Goal: Task Accomplishment & Management: Contribute content

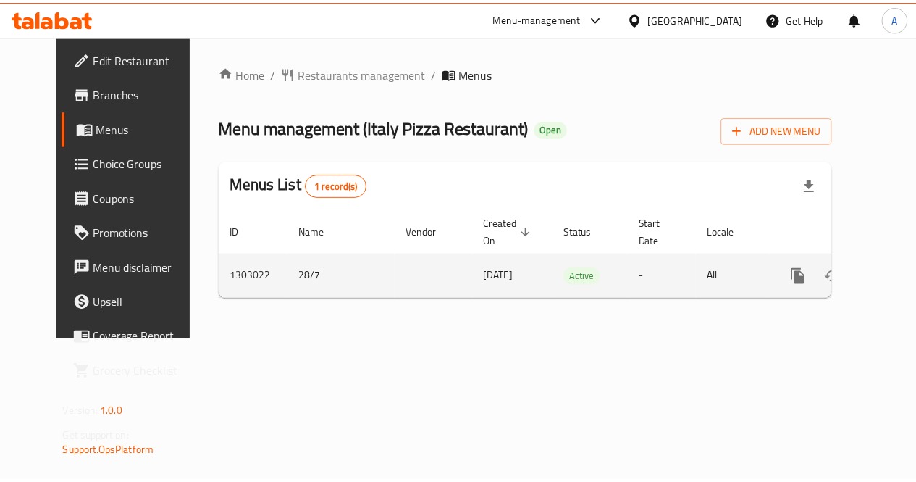
scroll to position [0, 5]
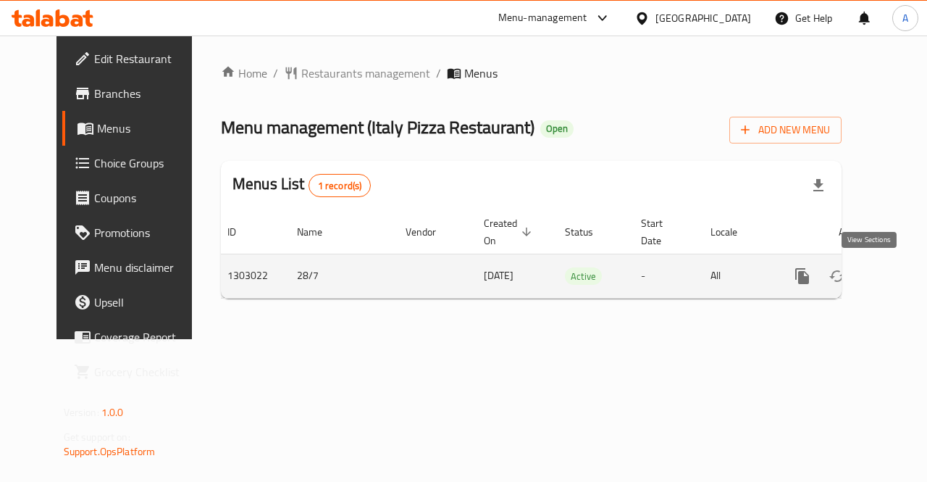
click at [901, 279] on icon "enhanced table" at bounding box center [907, 276] width 13 height 13
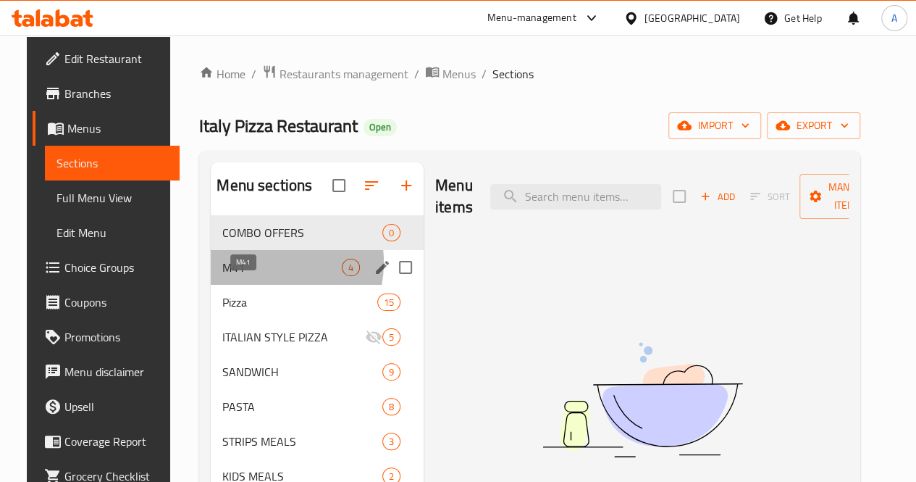
click at [246, 276] on span "M41" at bounding box center [282, 267] width 120 height 17
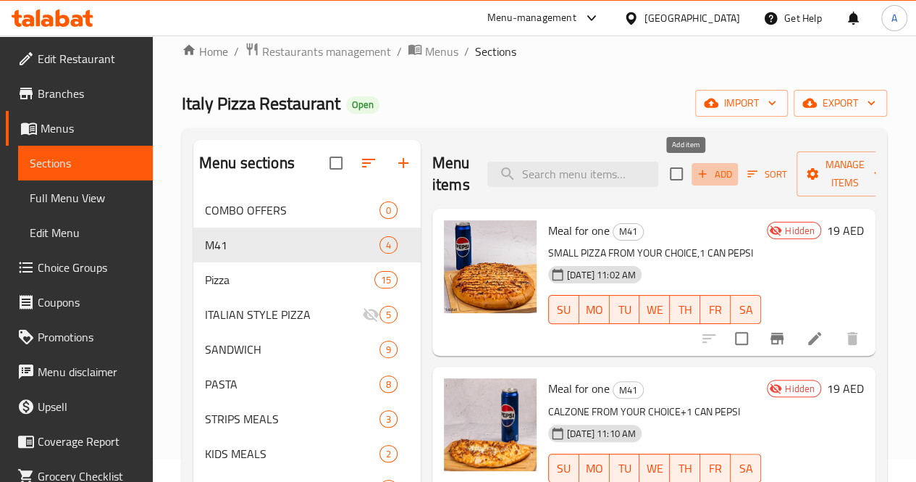
click at [696, 176] on icon "button" at bounding box center [702, 173] width 13 height 13
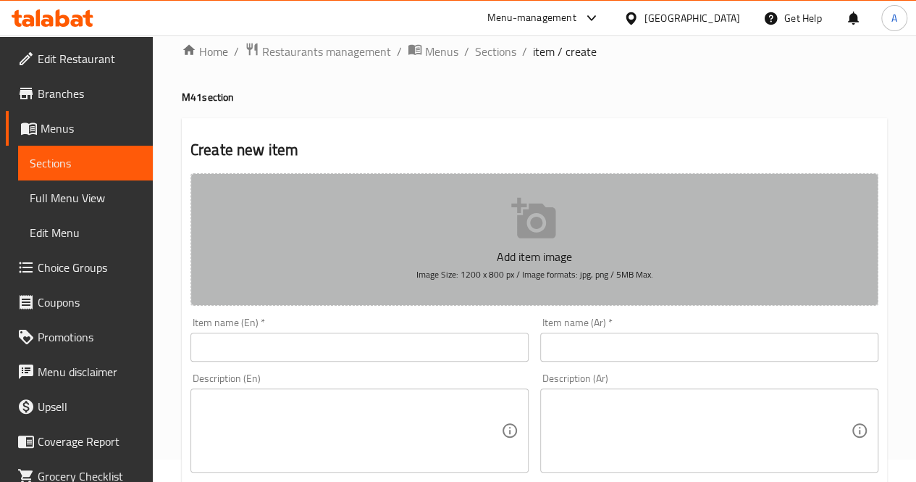
click at [527, 220] on icon "button" at bounding box center [534, 219] width 46 height 46
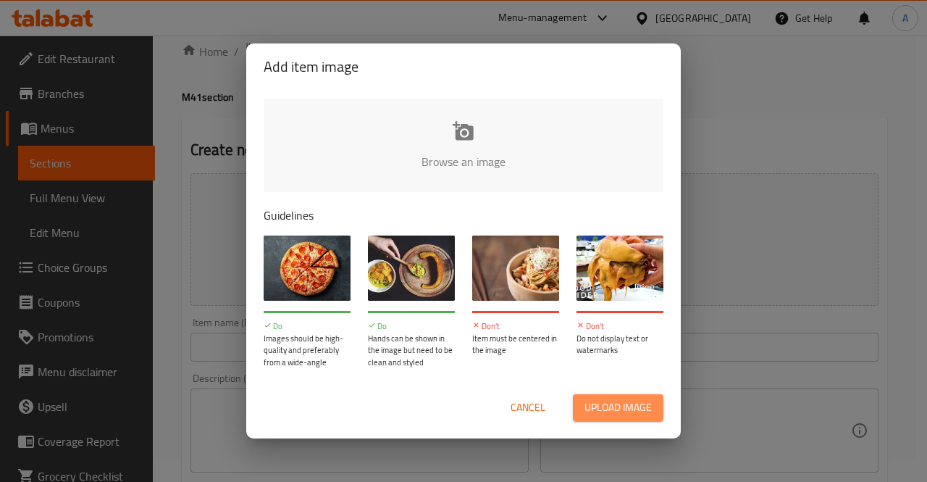
click at [594, 402] on span "Upload image" at bounding box center [618, 407] width 67 height 18
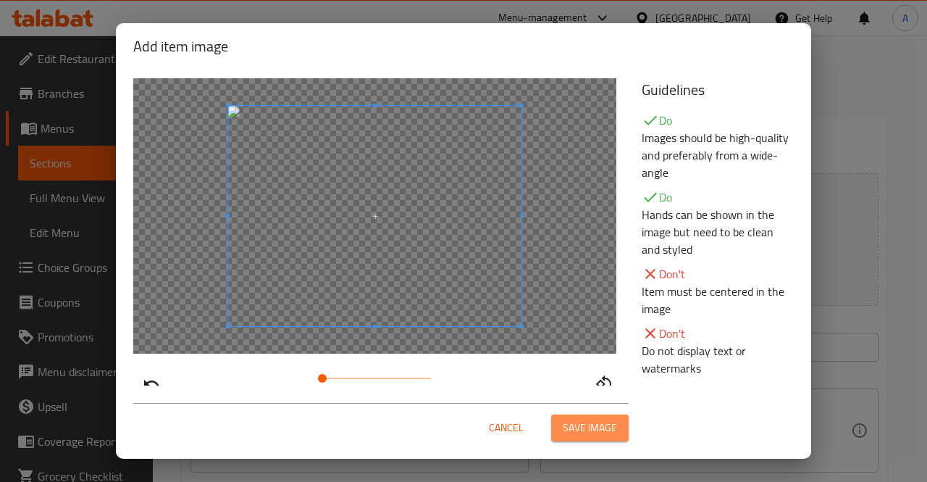
click at [580, 427] on span "Save image" at bounding box center [590, 428] width 54 height 18
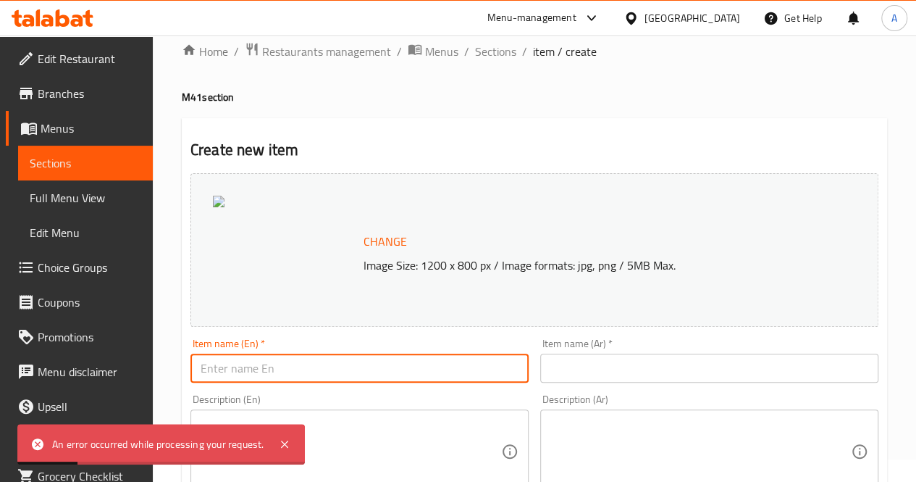
click at [371, 370] on input "text" at bounding box center [360, 368] width 338 height 29
type input "Meal for one"
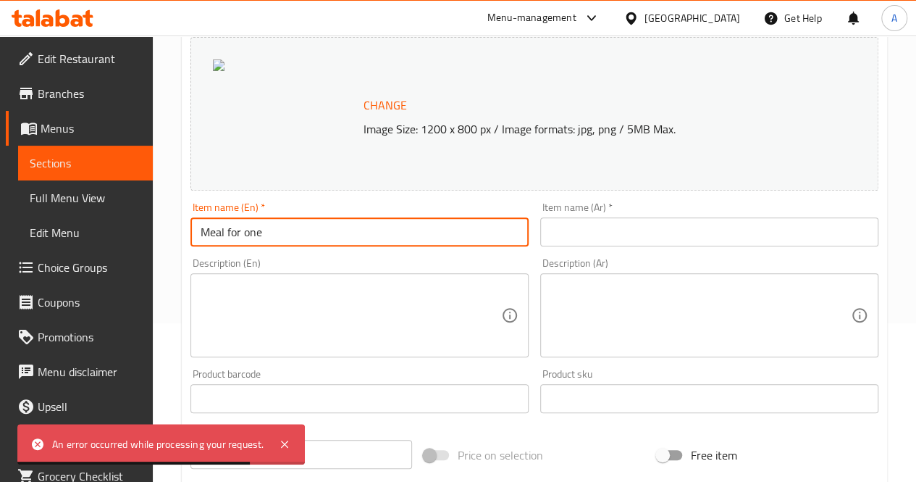
scroll to position [163, 0]
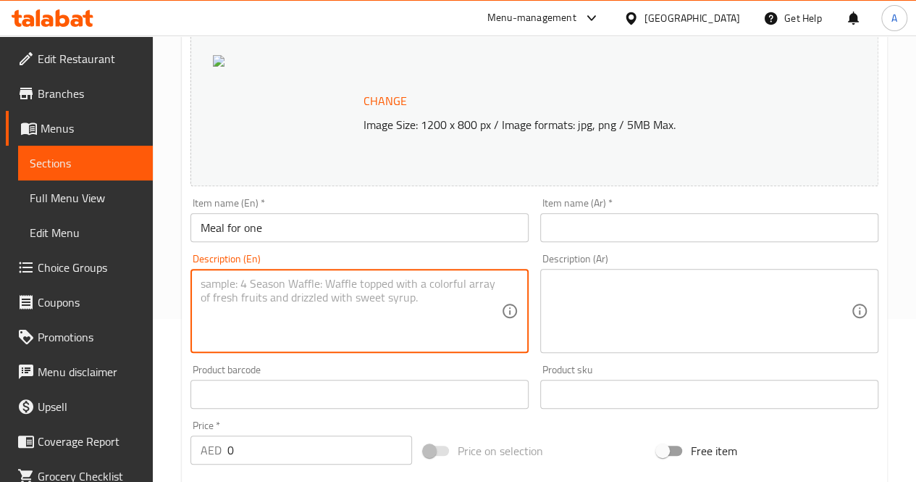
click at [351, 303] on textarea at bounding box center [351, 311] width 301 height 69
paste textarea ""chicken burger ,Lettuce,chedder ,special sauce,fries دجاج برجر ،خس، شيدر،صوص خ…"
type textarea ""chicken burger ,Lettuce,chedder ,special sauce,fries دجاج برجر ،خس، شيدر،صوص خ…"
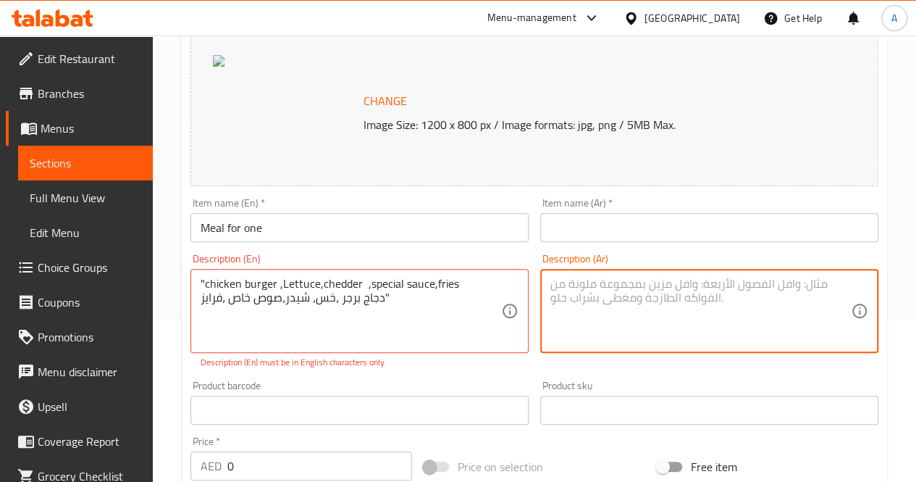
click at [587, 305] on textarea at bounding box center [701, 311] width 301 height 69
paste textarea ""chicken burger ,Lettuce,chedder ,special sauce,fries دجاج برجر ،خس، شيدر،صوص خ…"
type textarea ""chicken burger ,Lettuce,chedder ,special sauce,fries دجاج برجر ،خس، شيدر،صوص خ…"
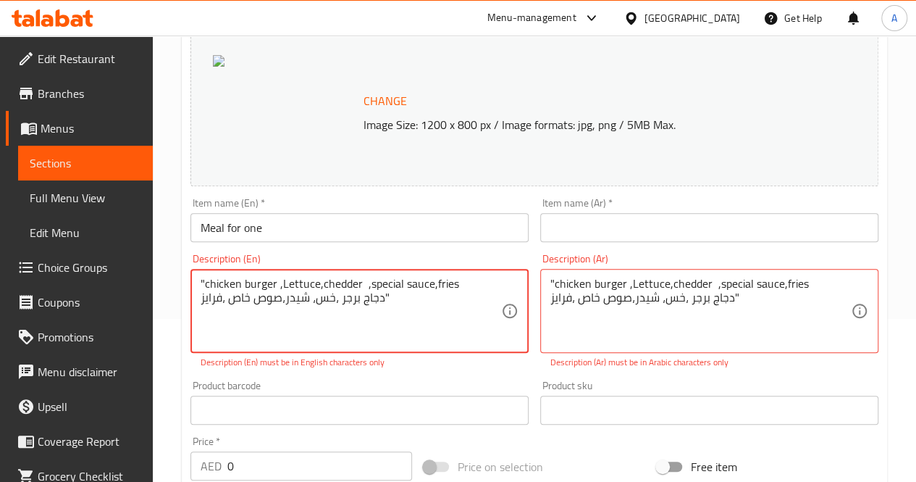
drag, startPoint x: 398, startPoint y: 304, endPoint x: 378, endPoint y: 299, distance: 20.9
drag, startPoint x: 214, startPoint y: 298, endPoint x: 201, endPoint y: 298, distance: 12.3
click at [201, 298] on textarea ""chicken burger ,Lettuce,chedder ,special sauce,fries د" at bounding box center [351, 311] width 301 height 69
click at [205, 282] on textarea ""chicken burger ,Lettuce,chedder ,special sauce,fries" at bounding box center [351, 311] width 301 height 69
click at [203, 286] on textarea "chicken burger ,Lettuce,chedder ,special sauce,fries" at bounding box center [351, 311] width 301 height 69
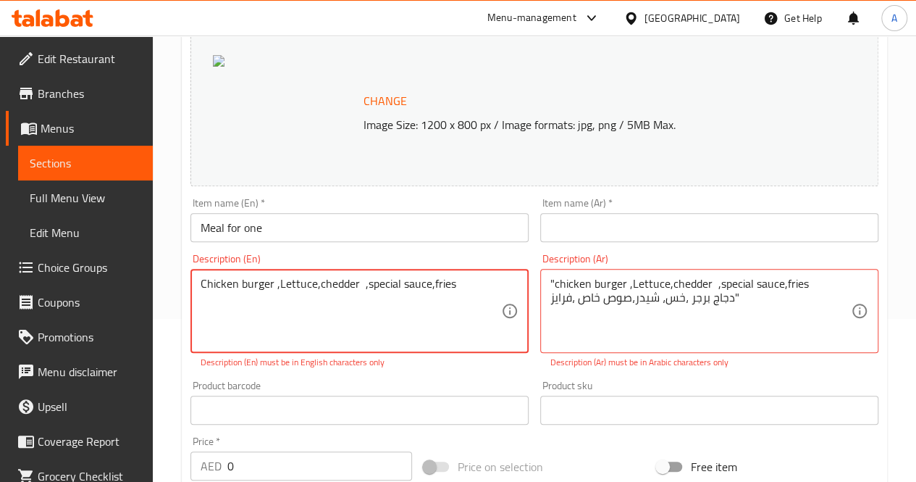
click at [317, 286] on textarea "Chicken burger ,Lettuce,chedder ,special sauce,fries" at bounding box center [351, 311] width 301 height 69
click at [362, 288] on textarea "Chicken burger ,Lettuce, cheddar ,special sauce,fries" at bounding box center [351, 311] width 301 height 69
click at [429, 289] on textarea "Chicken burger ,Lettuce, cheddar, special sauce,fries" at bounding box center [351, 311] width 301 height 69
type textarea "Chicken burger ,Lettuce, cheddar, special sauce, coming with fries"
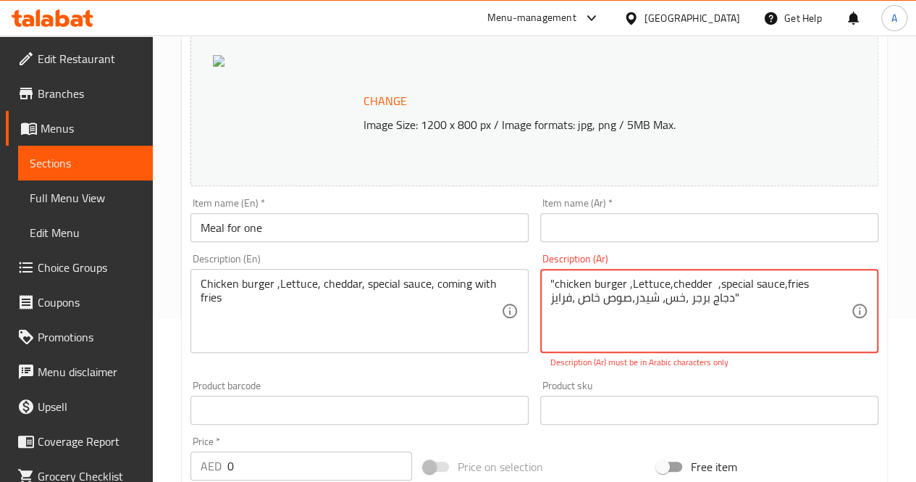
drag, startPoint x: 814, startPoint y: 288, endPoint x: 551, endPoint y: 281, distance: 263.8
click at [735, 296] on textarea "دجاج برجر ،خس، [PERSON_NAME]،صوص خاص ،فرايز"" at bounding box center [701, 311] width 301 height 69
type textarea "دجاج برجر ،خس، شيدر،صوص خاص ،فرايز"
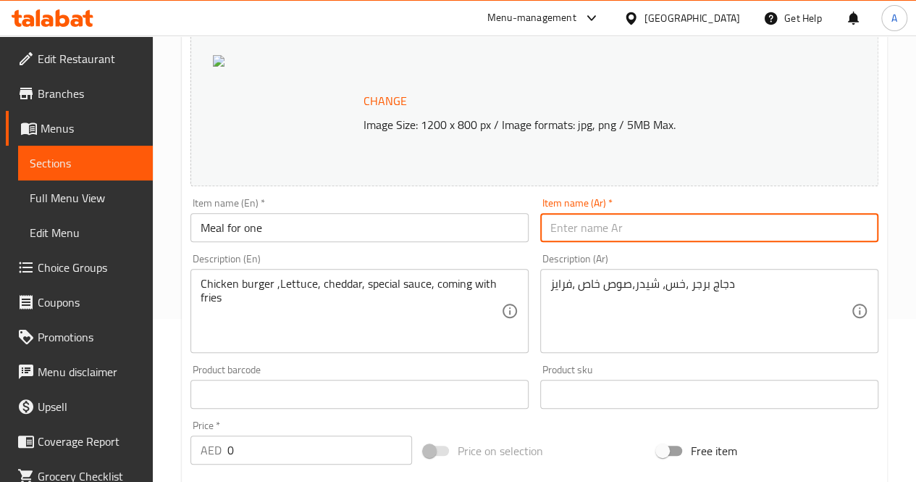
click at [697, 221] on input "text" at bounding box center [709, 227] width 338 height 29
type input "وجبه لشخص"
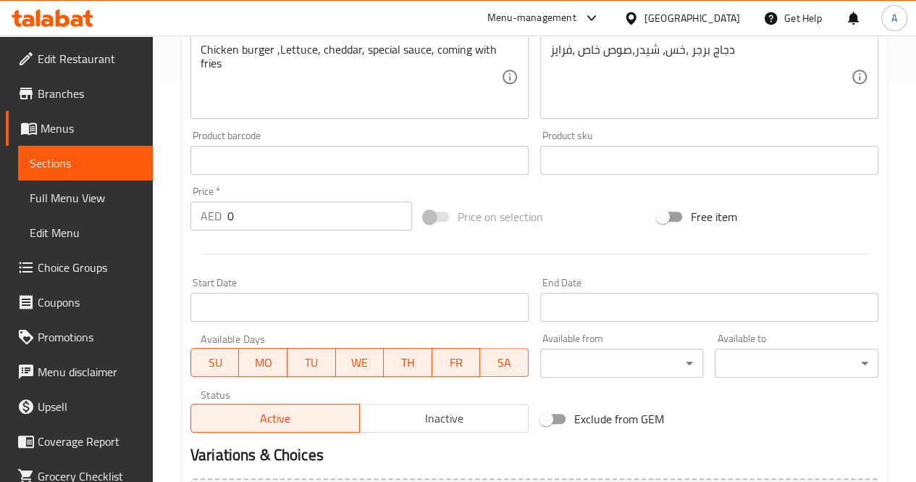
scroll to position [398, 0]
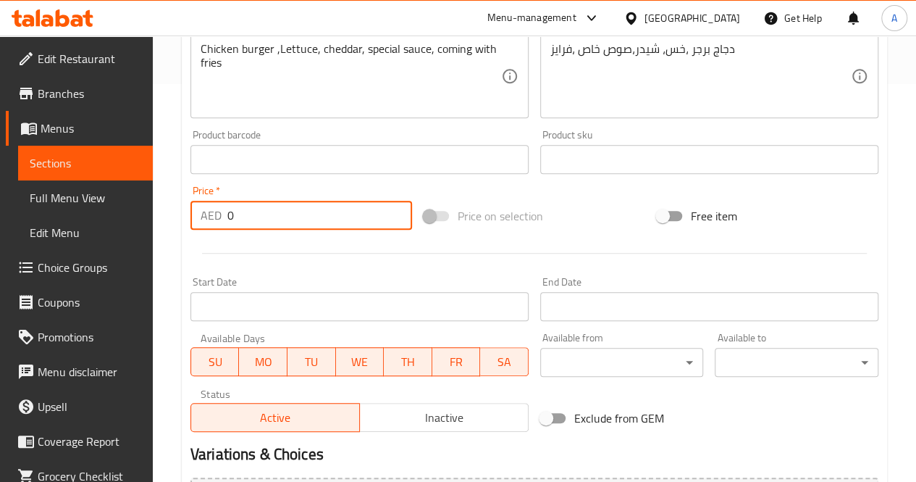
click at [275, 207] on input "0" at bounding box center [319, 215] width 185 height 29
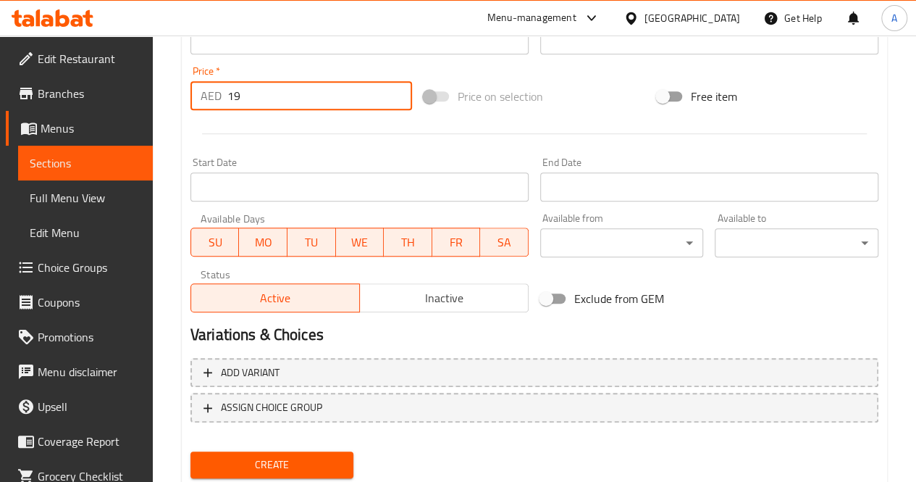
scroll to position [518, 0]
type input "19"
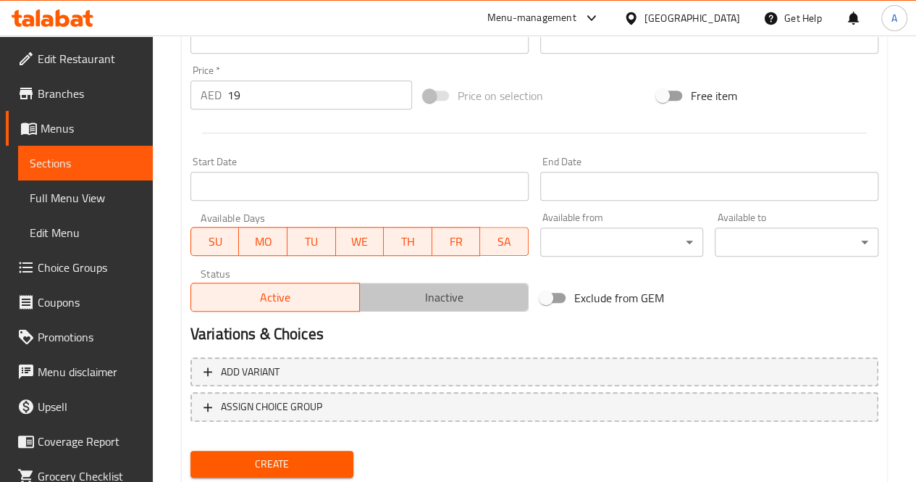
click at [425, 285] on button "Inactive" at bounding box center [444, 297] width 170 height 29
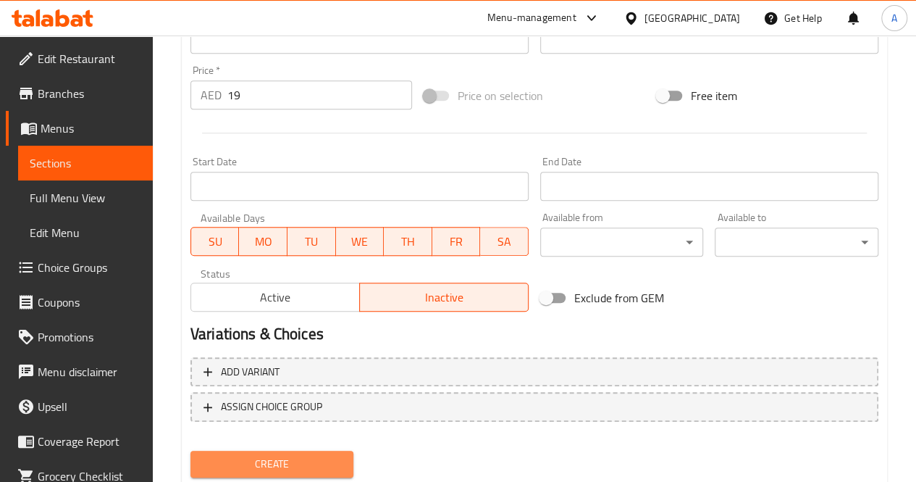
click at [301, 463] on span "Create" at bounding box center [272, 464] width 141 height 18
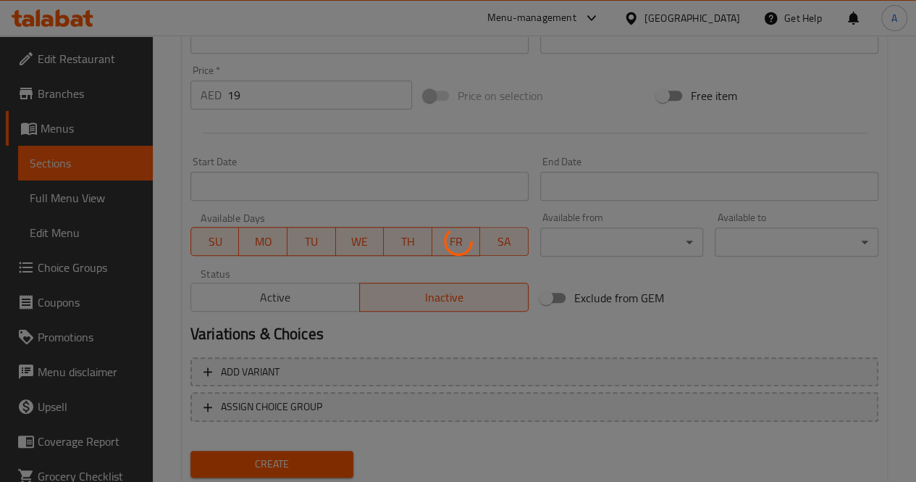
type input "0"
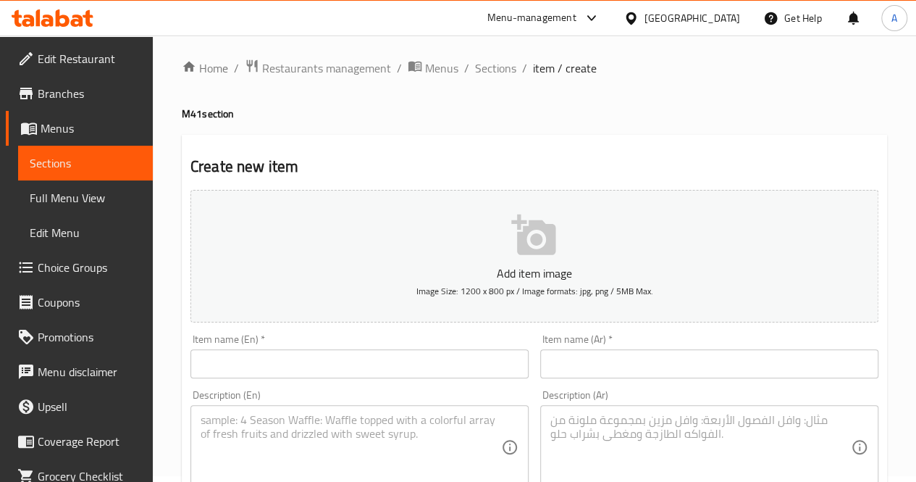
scroll to position [0, 0]
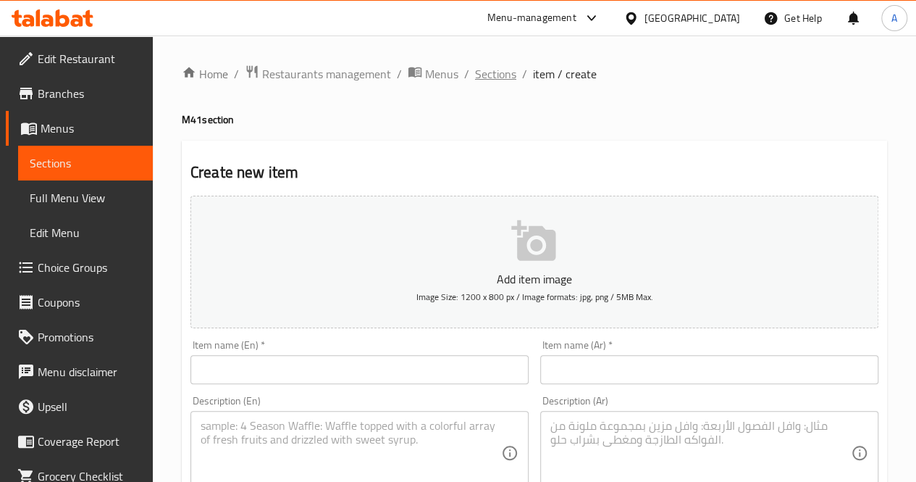
click at [491, 75] on span "Sections" at bounding box center [495, 73] width 41 height 17
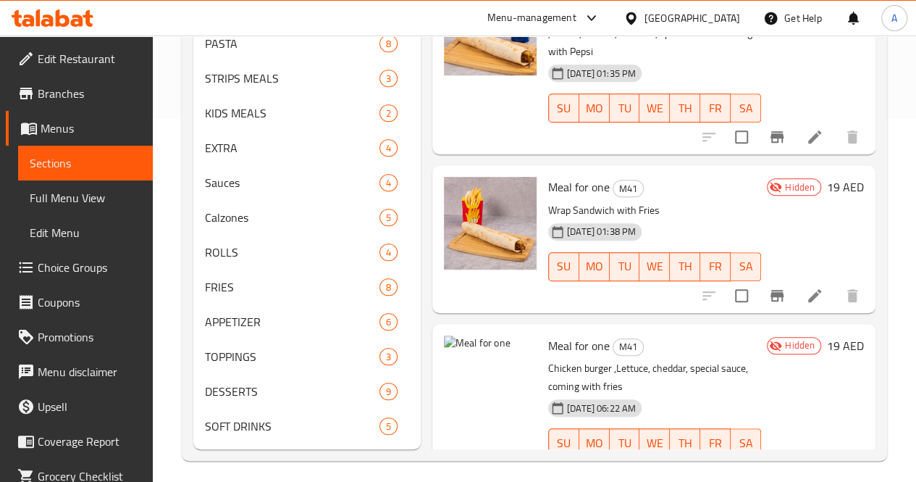
scroll to position [392, 0]
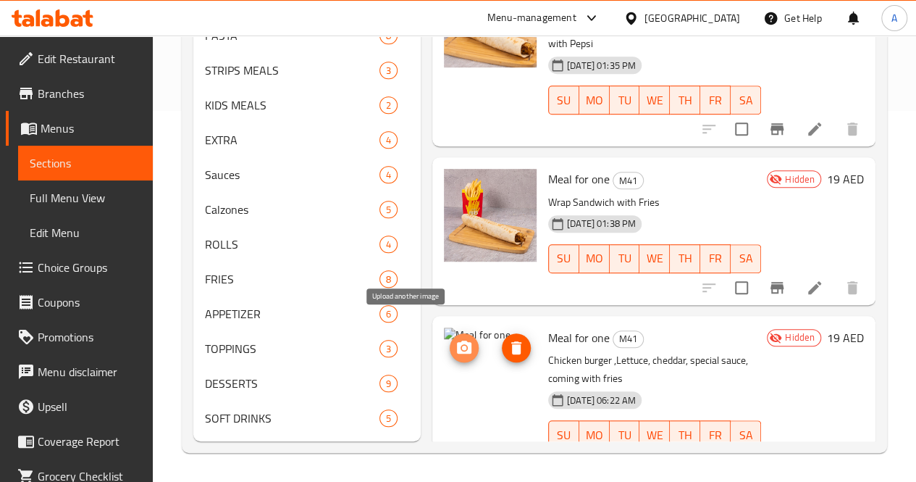
click at [456, 339] on icon "upload picture" at bounding box center [464, 347] width 17 height 17
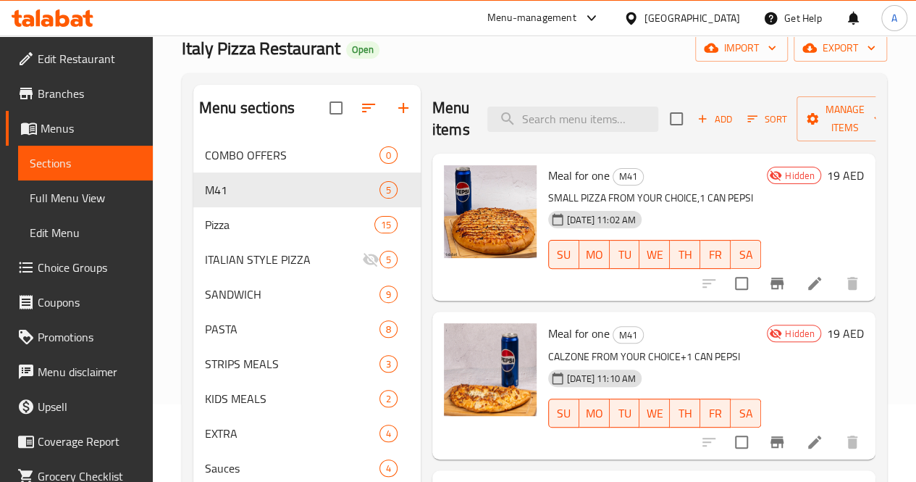
scroll to position [76, 0]
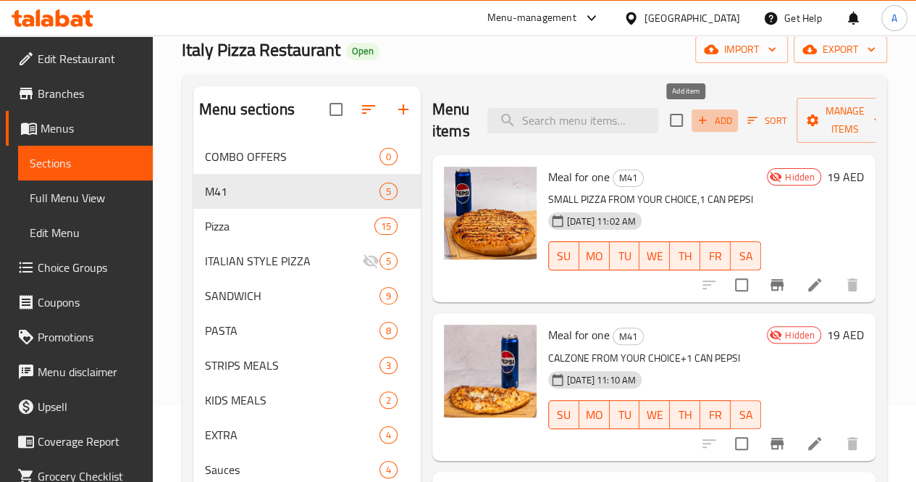
click at [696, 120] on icon "button" at bounding box center [702, 120] width 13 height 13
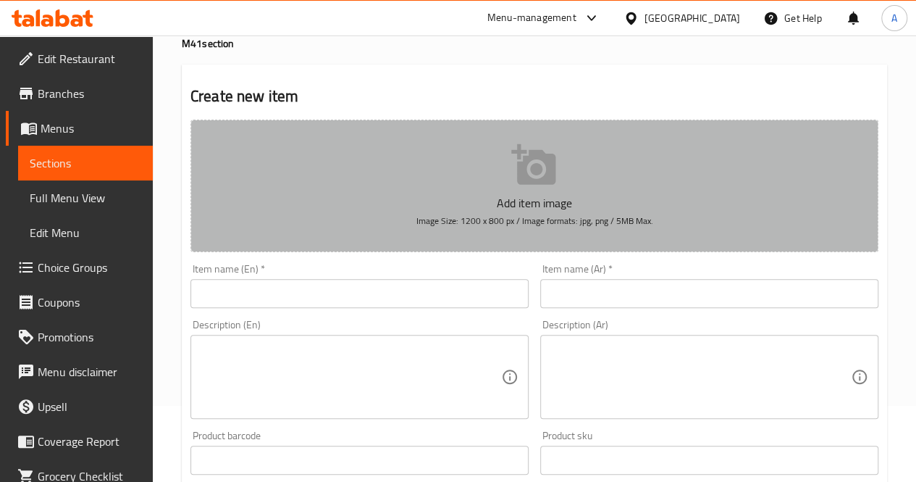
click at [539, 169] on icon "button" at bounding box center [533, 164] width 44 height 41
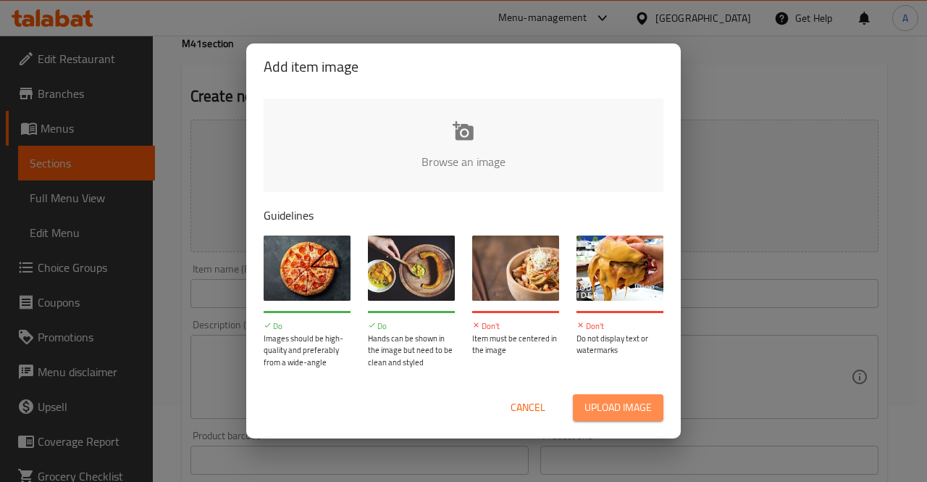
click at [621, 407] on span "Upload image" at bounding box center [618, 407] width 67 height 18
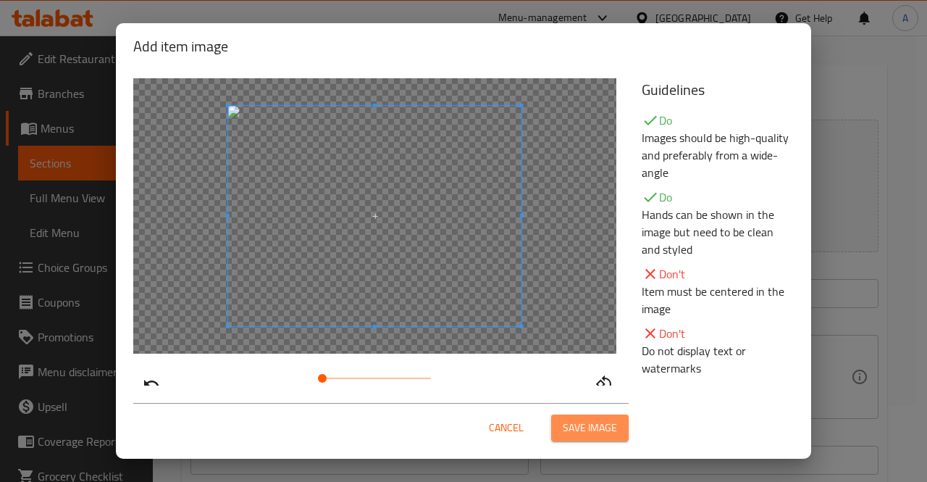
click at [599, 425] on span "Save image" at bounding box center [590, 428] width 54 height 18
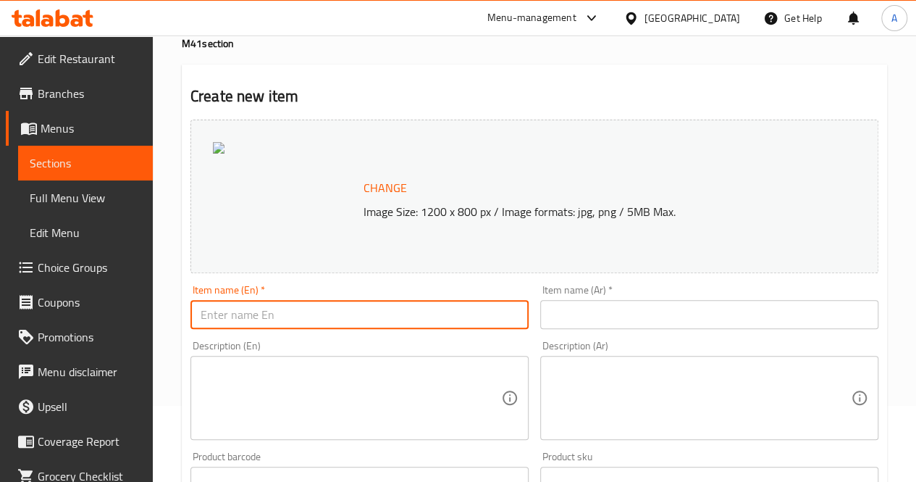
click at [390, 311] on input "text" at bounding box center [360, 314] width 338 height 29
type input "Meal for one"
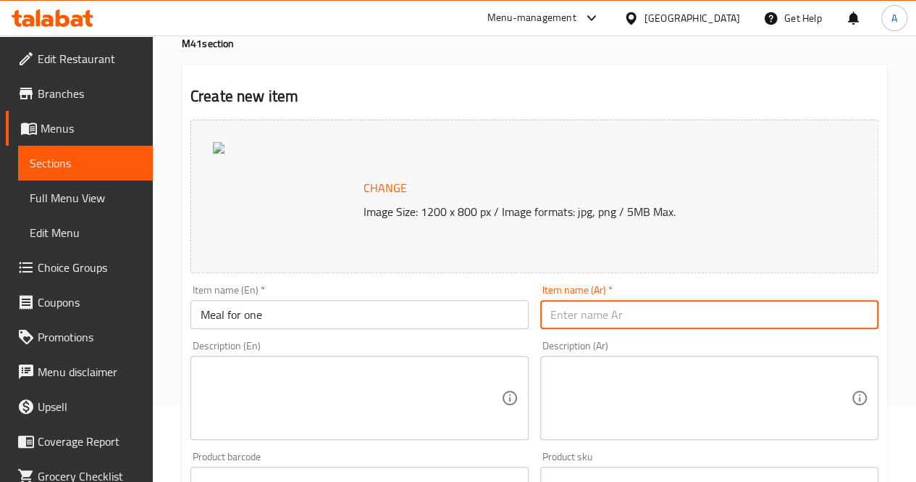
click at [610, 309] on input "text" at bounding box center [709, 314] width 338 height 29
type input "وجبه لشخص"
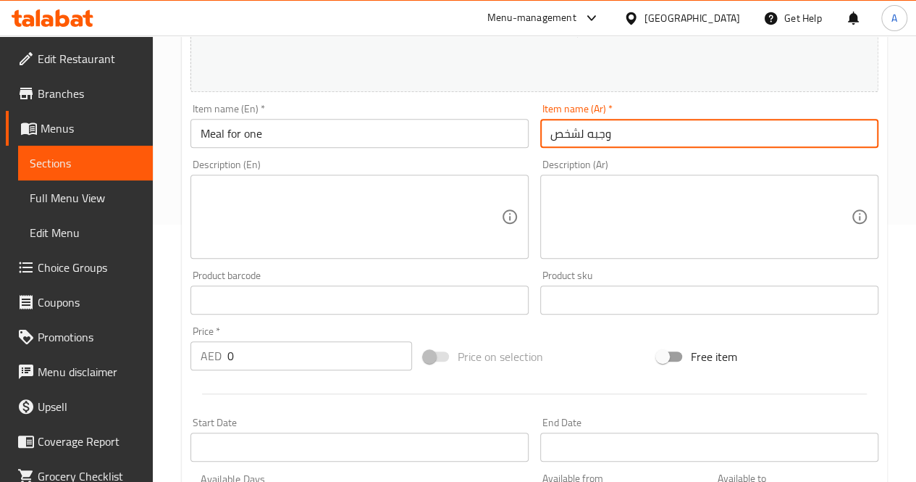
scroll to position [258, 0]
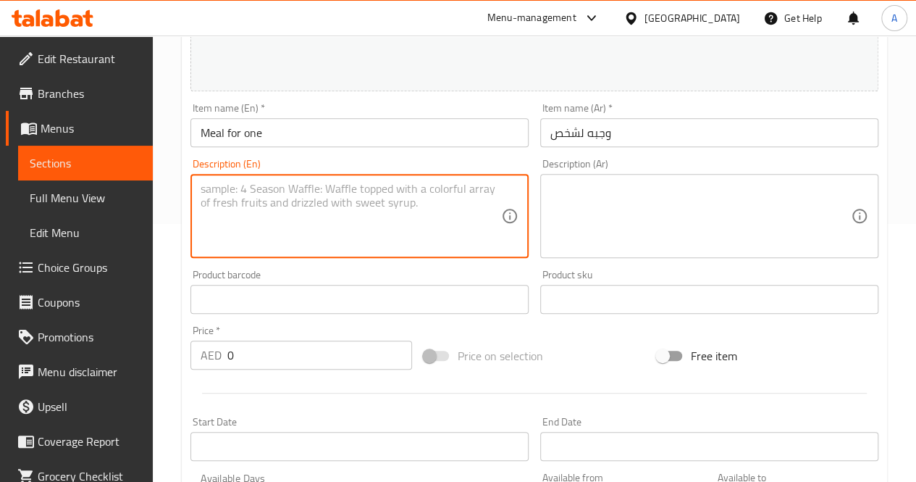
click at [390, 243] on textarea at bounding box center [351, 216] width 301 height 69
paste textarea ""1pcs chicken burger ,Lettuce,chedder ,special sauce,pepsi 1قطعة دجاج برجر ،خس،…"
drag, startPoint x: 434, startPoint y: 204, endPoint x: 421, endPoint y: 203, distance: 13.1
click at [421, 203] on textarea ""1pcs chicken burger ,Lettuce,chedder ,special sauce,pepsi 1قطعة دجاج برجر ،خس،…" at bounding box center [351, 216] width 301 height 69
drag, startPoint x: 225, startPoint y: 202, endPoint x: 191, endPoint y: 206, distance: 34.3
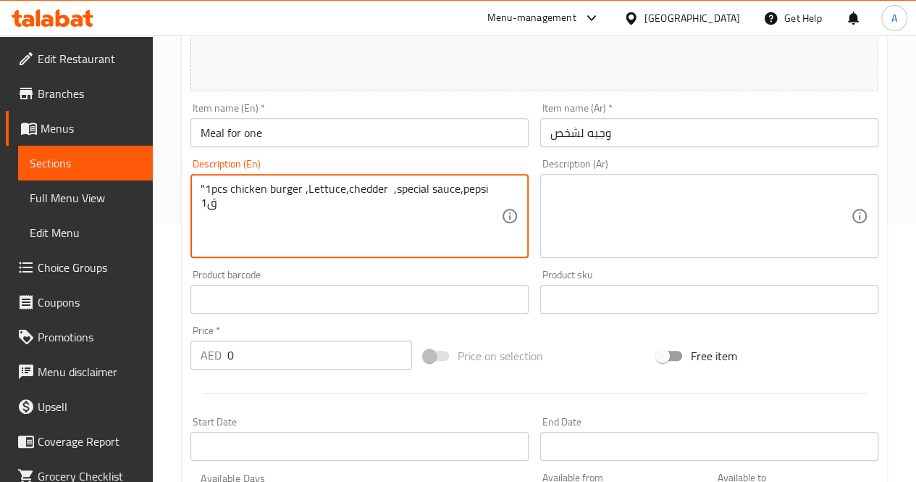
click at [191, 206] on div ""1pcs chicken burger ,Lettuce,chedder ,special sauce,pepsi 1ق Description (En)" at bounding box center [360, 216] width 338 height 84
click at [206, 187] on textarea ""1pcs chicken burger ,Lettuce,chedder ,special sauce,pepsi" at bounding box center [351, 216] width 301 height 69
drag, startPoint x: 222, startPoint y: 191, endPoint x: 200, endPoint y: 188, distance: 21.9
click at [201, 188] on textarea "1pcs chicken burger ,Lettuce,chedder ,special sauce,pepsi" at bounding box center [351, 216] width 301 height 69
click at [208, 188] on textarea "chicken burger ,Lettuce,chedder ,special sauce,pepsi" at bounding box center [351, 216] width 301 height 69
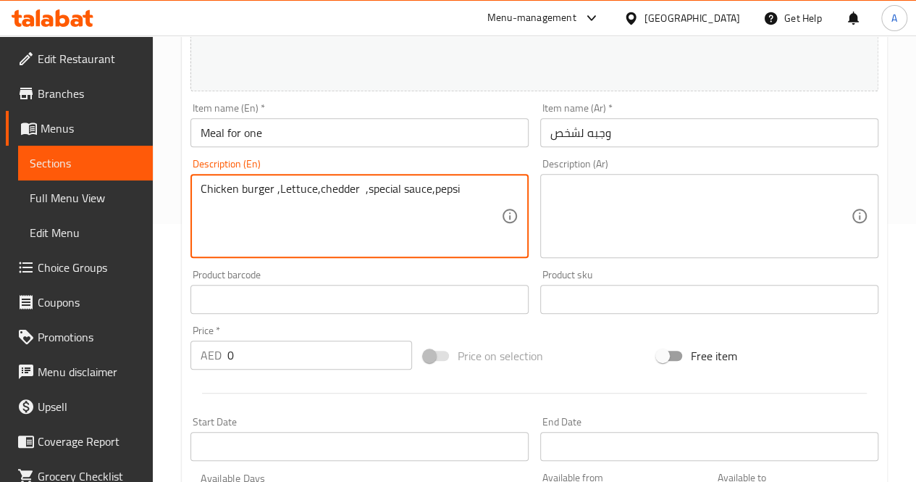
click at [201, 190] on textarea "Chicken burger ,Lettuce,chedder ,special sauce,pepsi" at bounding box center [351, 216] width 301 height 69
click at [317, 193] on textarea "Chicken burger ,Lettuce,chedder ,special sauce,pepsi" at bounding box center [351, 216] width 301 height 69
click at [365, 191] on textarea "Chicken burger ,Lettuce, chedder ,special sauce,pepsi" at bounding box center [351, 216] width 301 height 69
click at [433, 195] on textarea "Chicken burger ,Lettuce, cheddar ,special sauce,pepsi" at bounding box center [351, 216] width 301 height 69
type textarea "Chicken burger ,Lettuce, cheddar ,special sauce, coming with Pepsi"
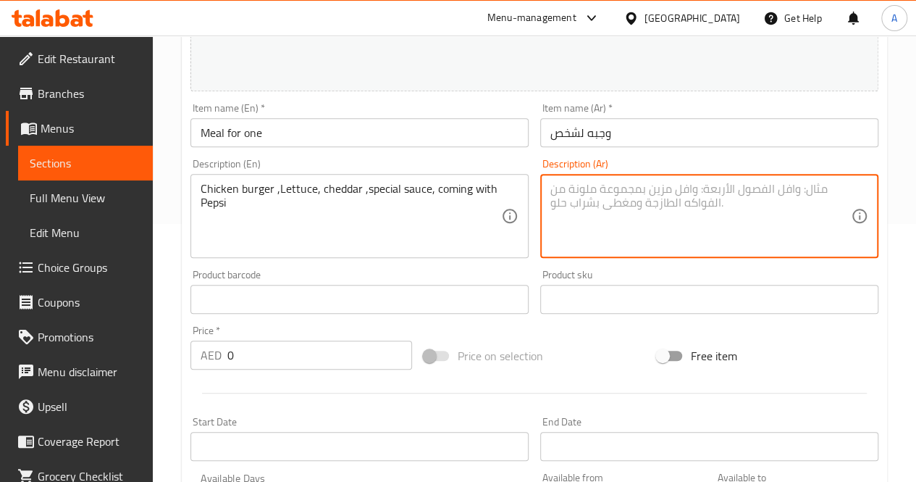
click at [554, 196] on textarea at bounding box center [701, 216] width 301 height 69
paste textarea ""1pcs chicken burger ,Lettuce,chedder ,special sauce,pepsi 1قطعة دجاج برجر ،خس،…"
drag, startPoint x: 836, startPoint y: 190, endPoint x: 551, endPoint y: 177, distance: 285.7
click at [551, 177] on div ""1pcs chicken burger ,Lettuce,chedder ,special sauce,pepsi 1قطعة دجاج برجر ،خس،…" at bounding box center [709, 216] width 338 height 84
click at [549, 203] on div "1قطعة دجاج برجر ،خس، شيدر،صوص خاص ،يبسى" Description (Ar)" at bounding box center [709, 216] width 338 height 84
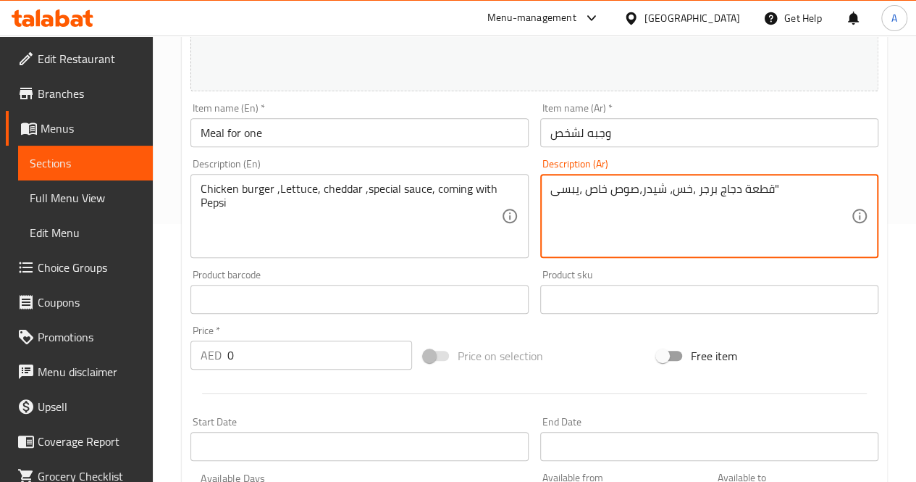
drag, startPoint x: 737, startPoint y: 201, endPoint x: 771, endPoint y: 204, distance: 34.2
click at [771, 204] on textarea "قطعة دجاج برجر ،خس، شيدر،صوص خاص ،يبسى"" at bounding box center [701, 216] width 301 height 69
drag, startPoint x: 745, startPoint y: 196, endPoint x: 736, endPoint y: 198, distance: 8.8
click at [736, 198] on textarea "دجاج برجر ،خس، شيدر،صوص خاص ،يبسى"" at bounding box center [701, 216] width 301 height 69
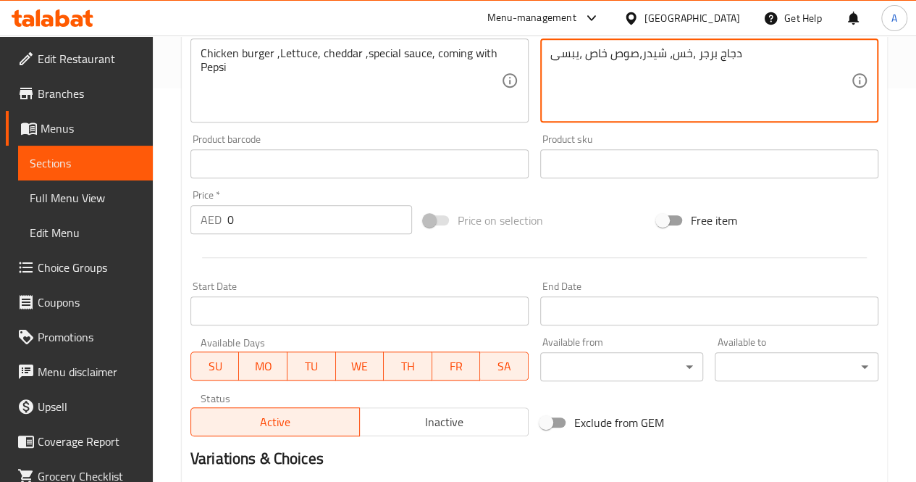
scroll to position [422, 0]
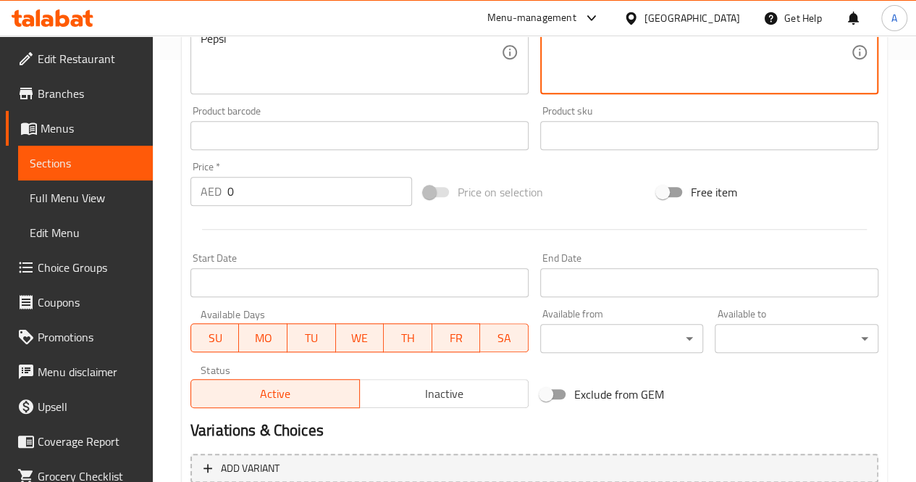
type textarea "دجاج برجر ،خس، شيدر،صوص خاص ،يبسى"
click at [300, 193] on input "0" at bounding box center [319, 191] width 185 height 29
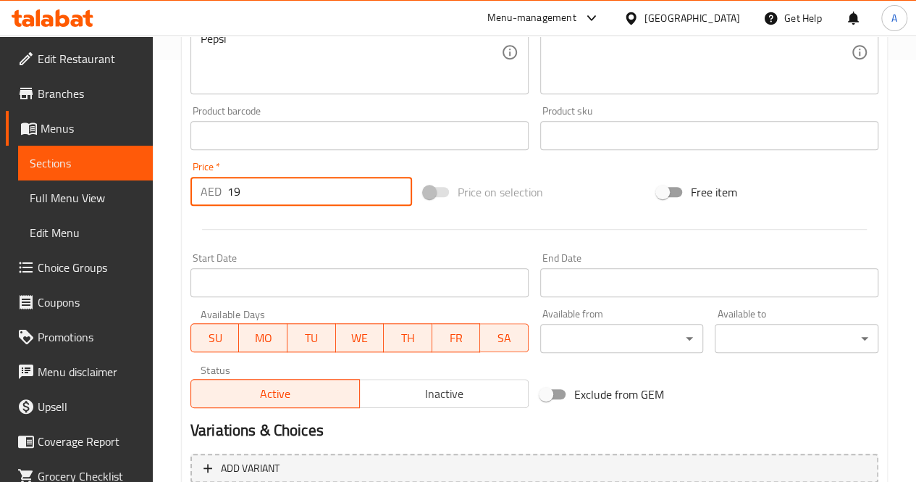
type input "19"
click at [443, 398] on span "Inactive" at bounding box center [444, 393] width 157 height 21
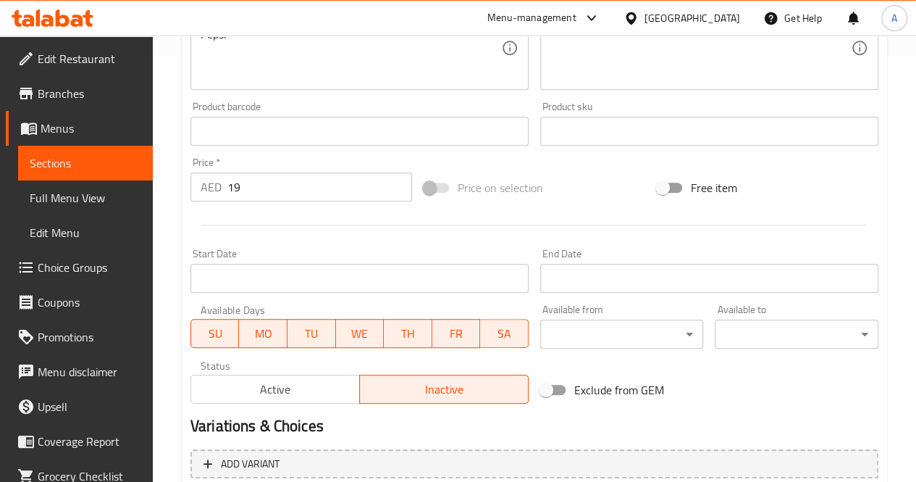
scroll to position [563, 0]
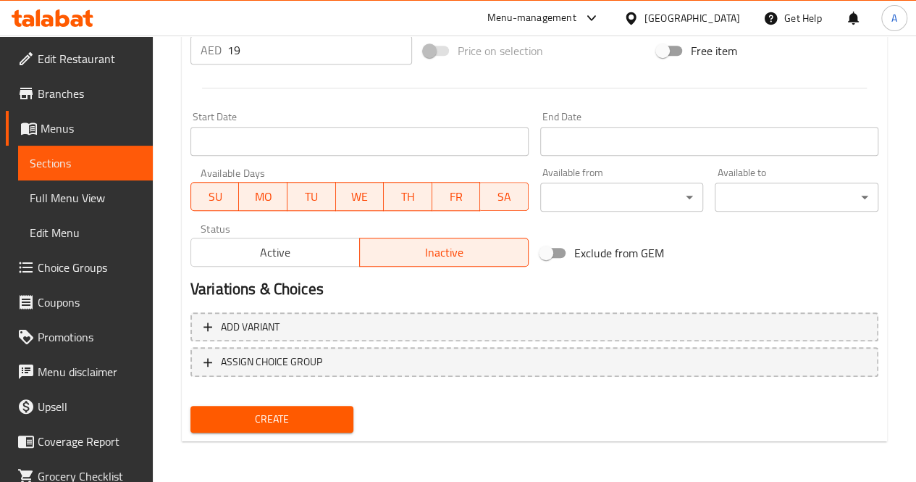
click at [307, 420] on span "Create" at bounding box center [272, 419] width 141 height 18
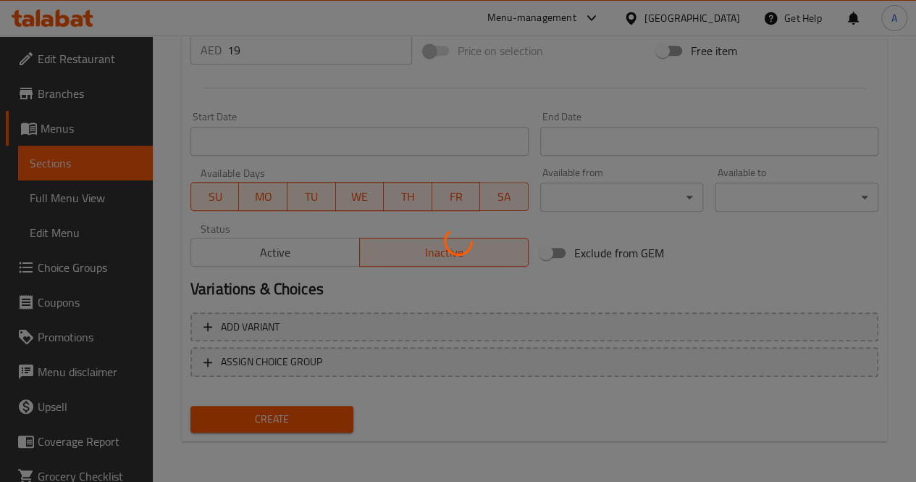
type input "0"
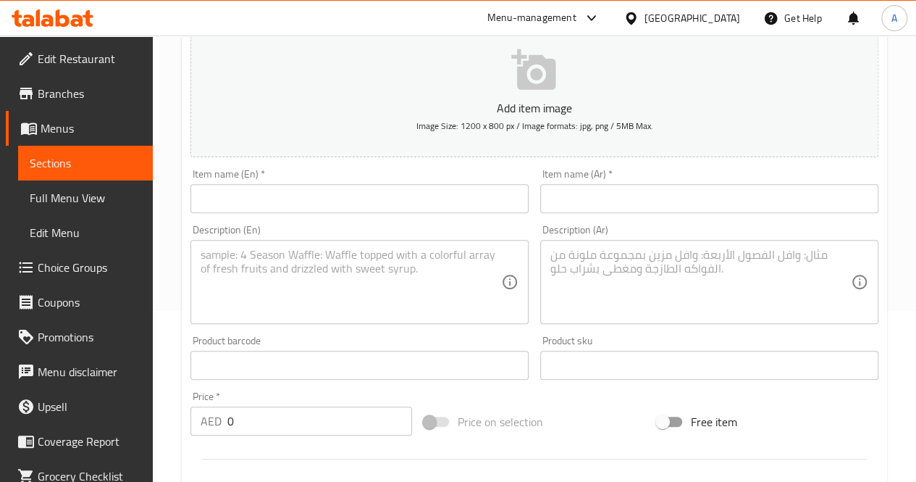
scroll to position [0, 0]
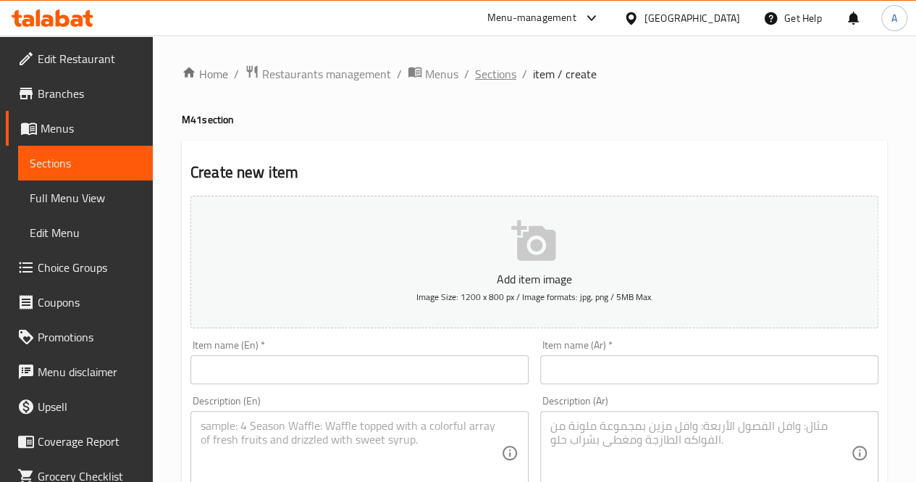
click at [490, 79] on span "Sections" at bounding box center [495, 73] width 41 height 17
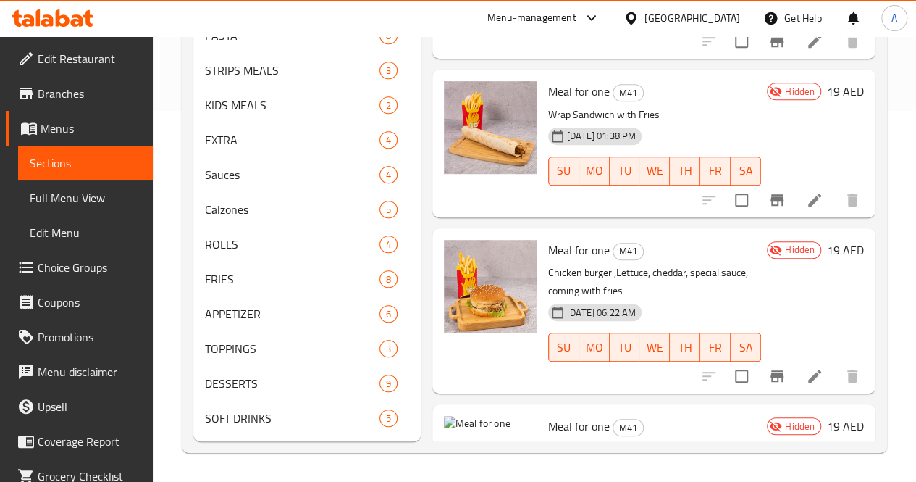
scroll to position [390, 0]
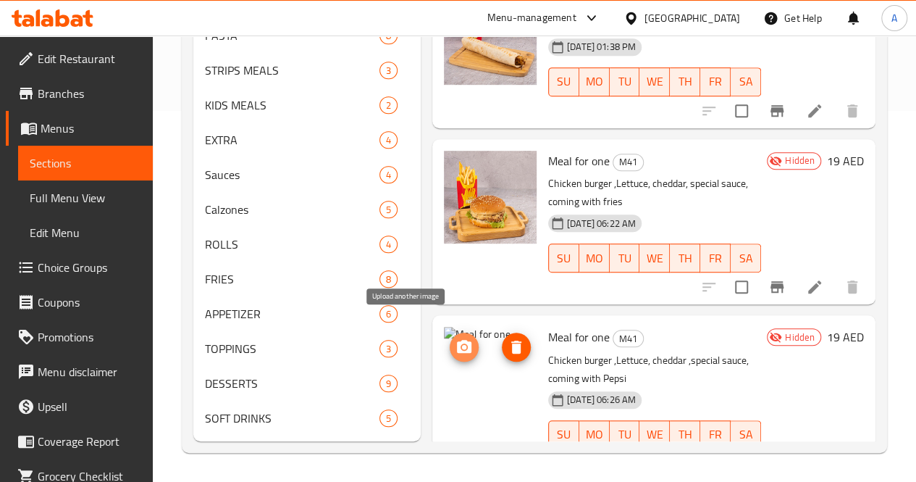
click at [457, 340] on icon "upload picture" at bounding box center [464, 346] width 14 height 13
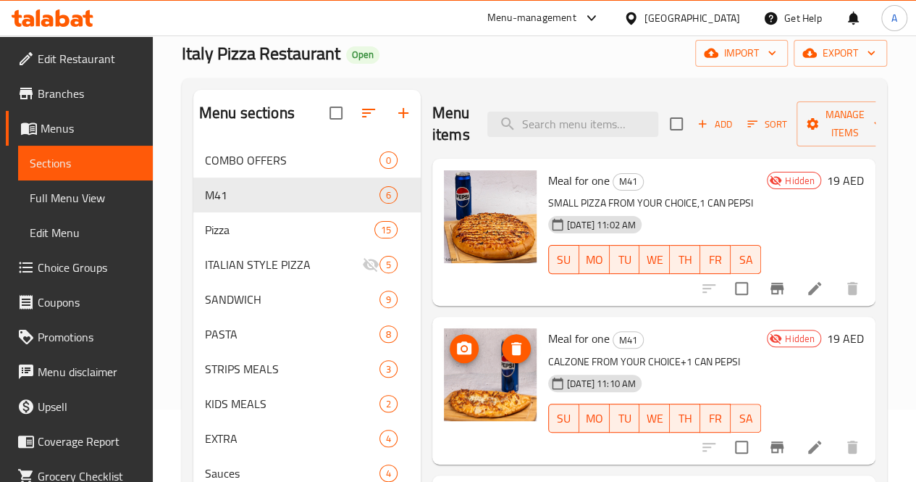
scroll to position [72, 0]
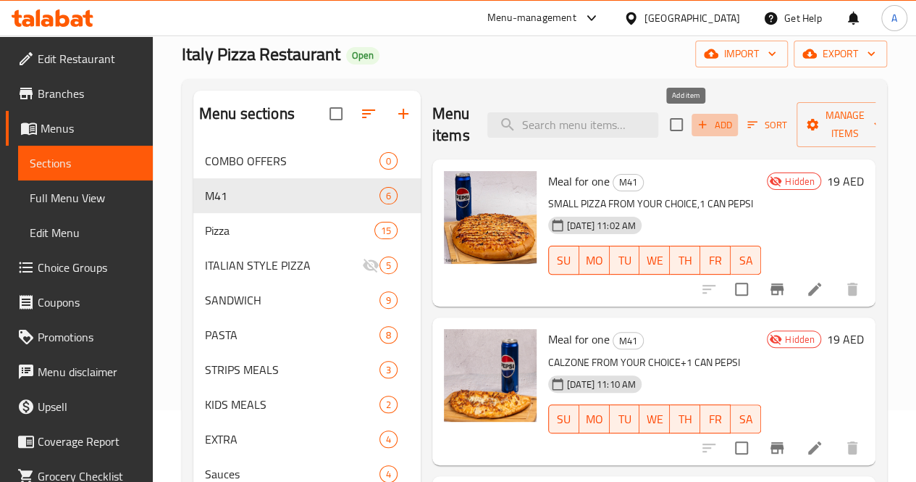
click at [695, 125] on span "Add" at bounding box center [714, 125] width 39 height 17
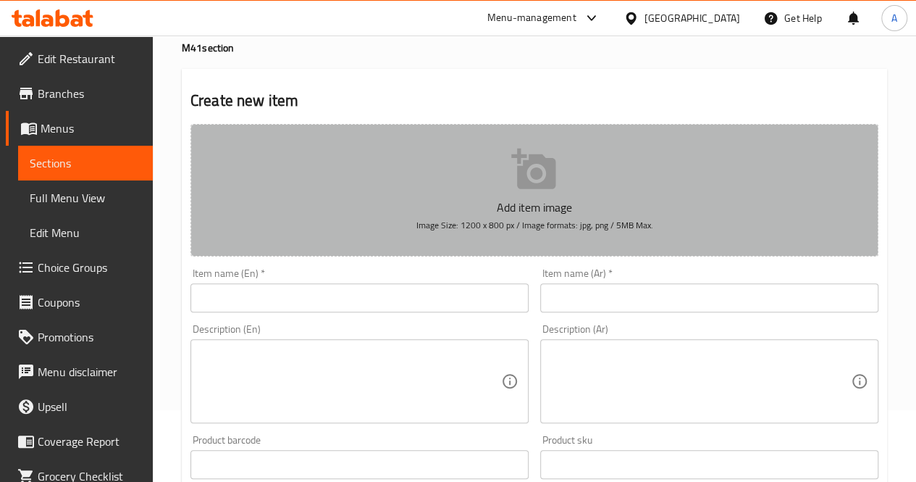
click at [523, 166] on icon "button" at bounding box center [533, 169] width 44 height 41
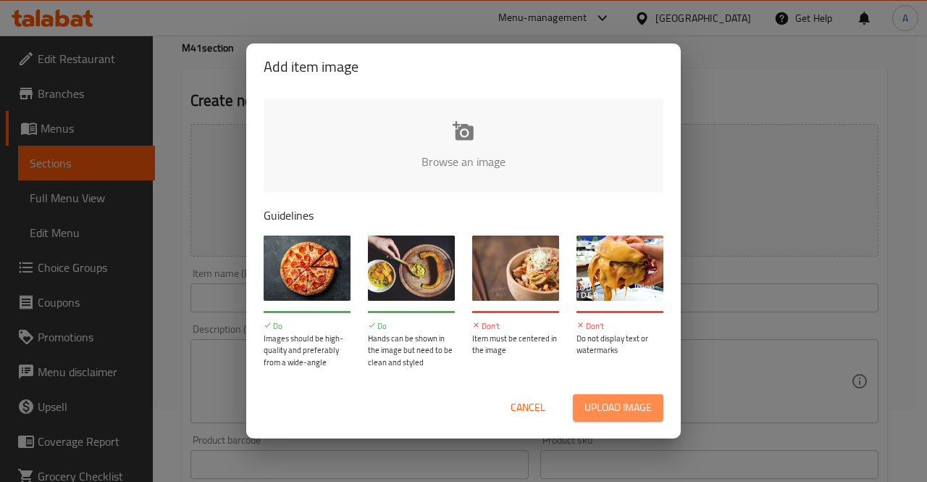
click at [616, 401] on span "Upload image" at bounding box center [618, 407] width 67 height 18
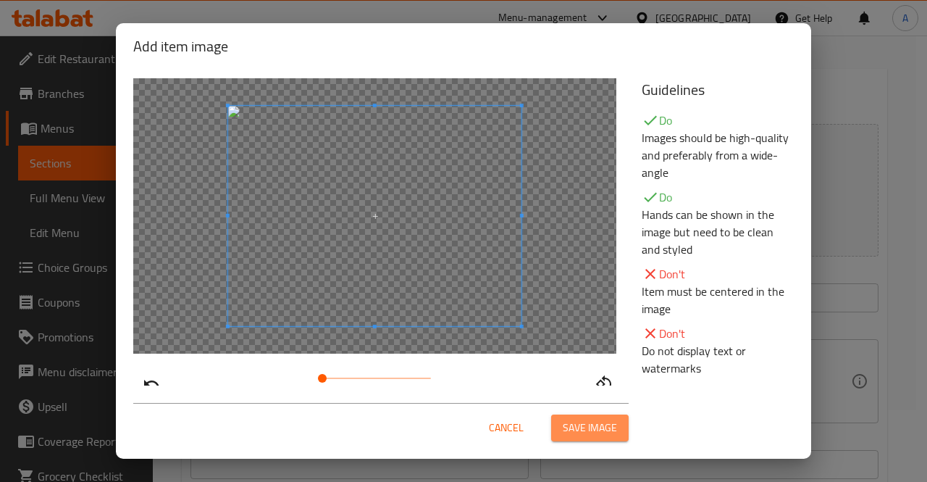
click at [610, 431] on span "Save image" at bounding box center [590, 428] width 54 height 18
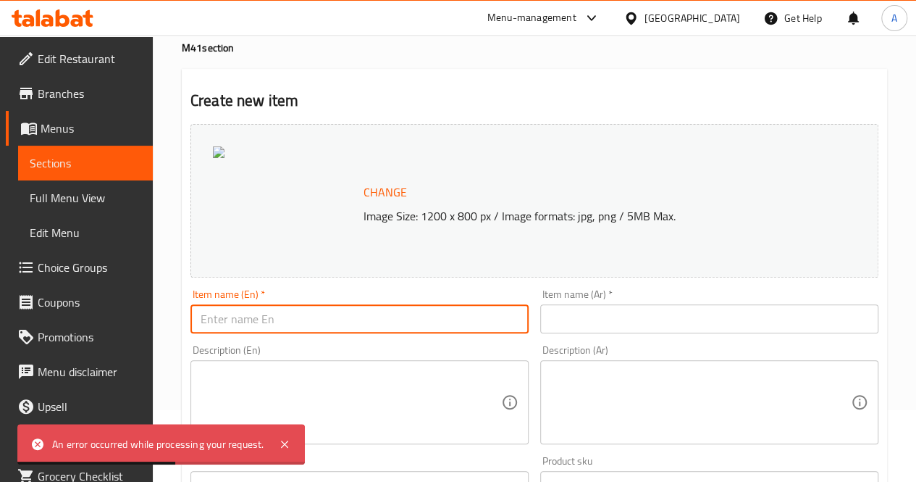
click at [424, 325] on input "text" at bounding box center [360, 318] width 338 height 29
type input "Meal for one"
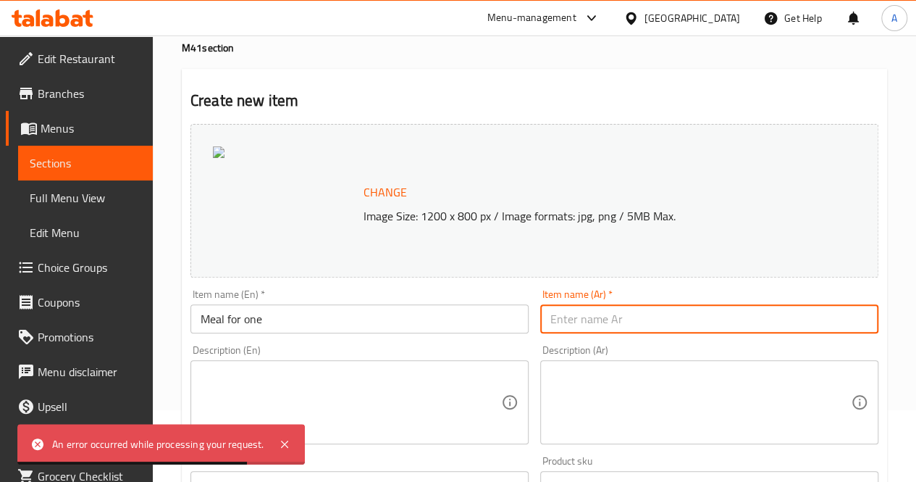
click at [590, 323] on input "text" at bounding box center [709, 318] width 338 height 29
type input "وجبه لشخص"
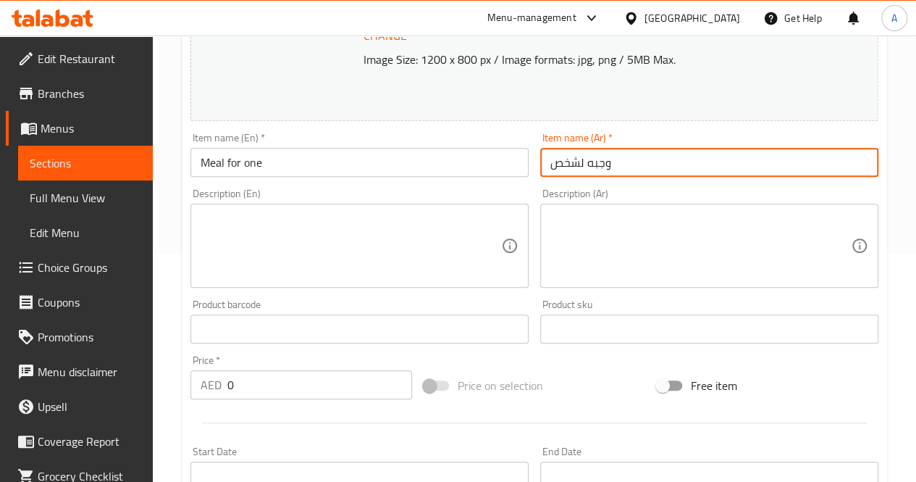
scroll to position [315, 0]
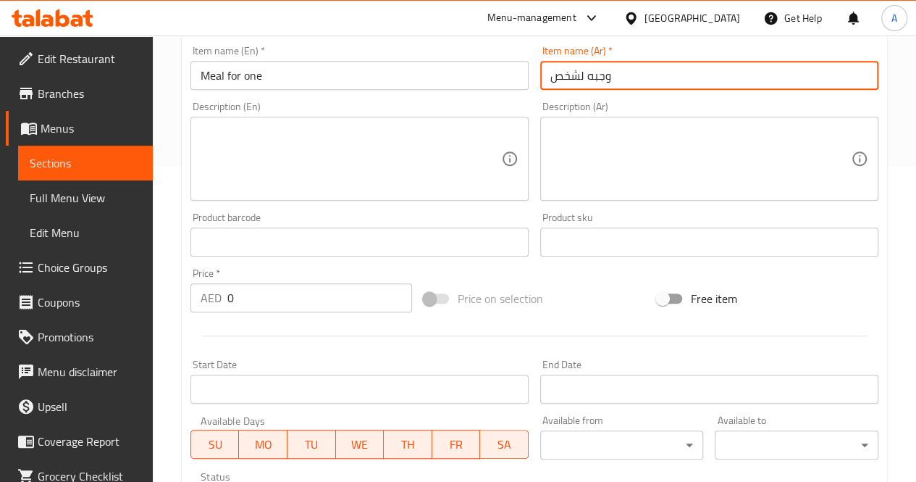
click at [352, 161] on textarea at bounding box center [351, 159] width 301 height 69
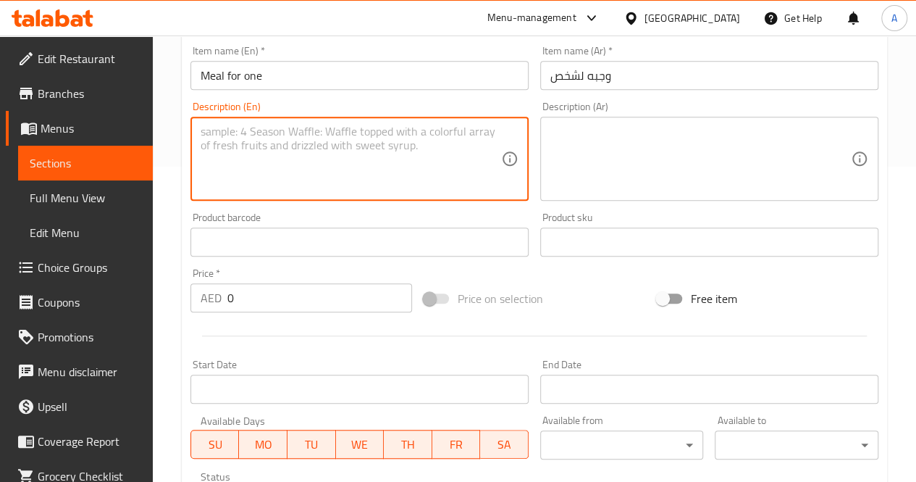
paste textarea ""2 pcs chicken strips, lettuce, cheddar and special sauce, Pepsi, 2قطعة تشيكن س…"
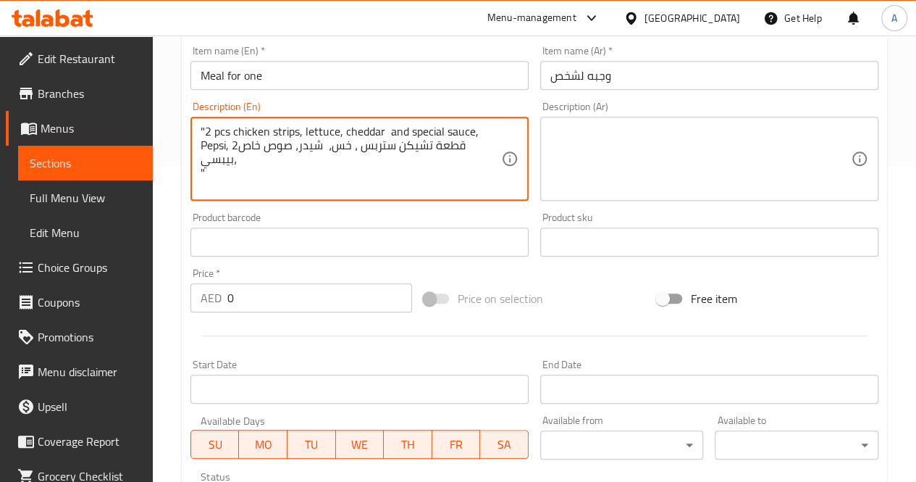
type textarea ""2 pcs chicken strips, lettuce, cheddar and special sauce, Pepsi, 2قطعة تشيكن س…"
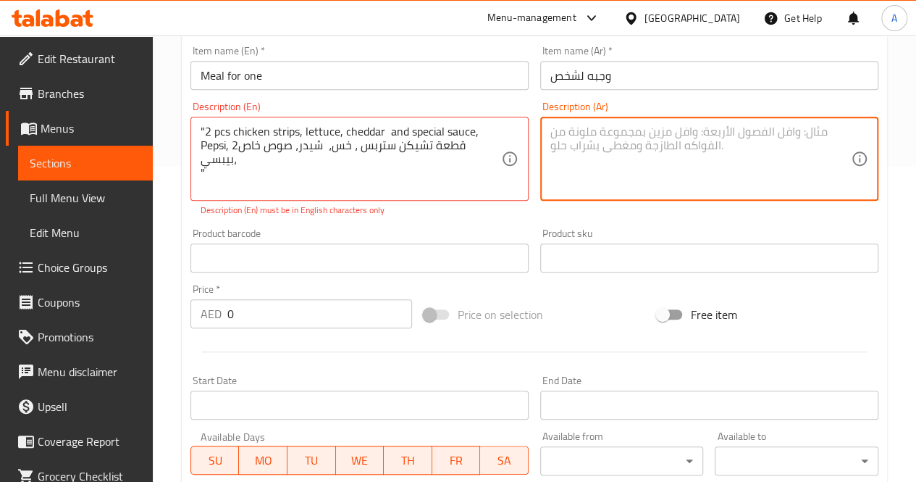
click at [583, 154] on textarea at bounding box center [701, 159] width 301 height 69
paste textarea ""2 pcs chicken strips, lettuce, cheddar and special sauce, Pepsi, 2قطعة تشيكن س…"
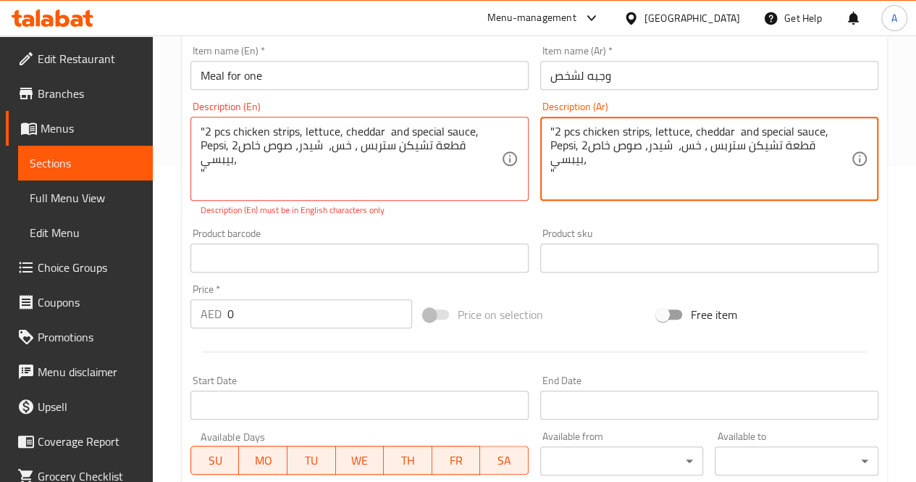
drag, startPoint x: 589, startPoint y: 144, endPoint x: 545, endPoint y: 130, distance: 46.3
click at [545, 130] on div ""2 pcs chicken strips, lettuce, cheddar and special sauce, Pepsi, 2قطعة تشيكن س…" at bounding box center [709, 159] width 338 height 84
drag, startPoint x: 561, startPoint y: 143, endPoint x: 550, endPoint y: 145, distance: 11.0
click at [551, 145] on textarea "قطعة تشيكن ستربس ، خس، شيدر، صوص خاص ،بيبسي "" at bounding box center [701, 159] width 301 height 69
drag, startPoint x: 781, startPoint y: 131, endPoint x: 814, endPoint y: 131, distance: 32.6
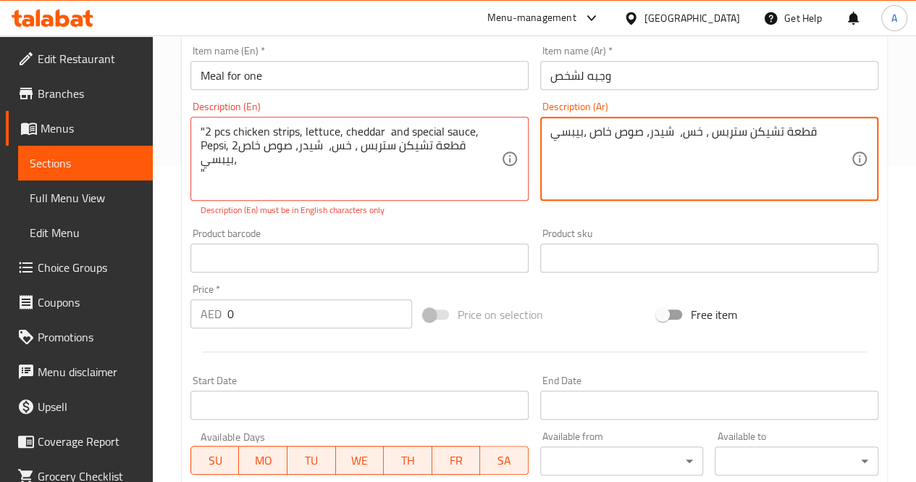
click at [814, 131] on textarea "قطعة تشيكن ستربس ، خس، شيدر، صوص خاص ،بيبسي" at bounding box center [701, 159] width 301 height 69
type textarea "تشيكن [PERSON_NAME] ، خس، [PERSON_NAME]، صوص خاص ،بيبسي"
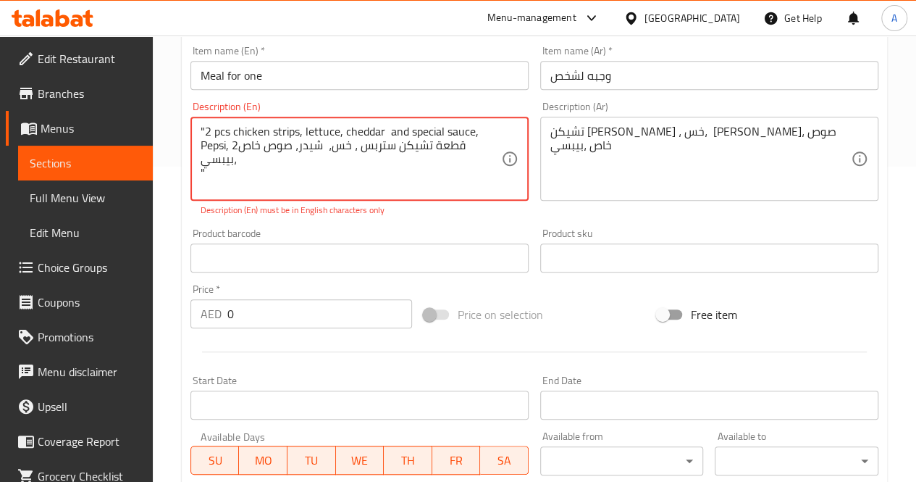
drag, startPoint x: 501, startPoint y: 146, endPoint x: 230, endPoint y: 151, distance: 270.3
drag, startPoint x: 212, startPoint y: 158, endPoint x: 198, endPoint y: 156, distance: 13.8
click at [198, 156] on div ""2 pcs chicken strips, lettuce, cheddar and special sauce, Pepsi, " Description…" at bounding box center [360, 159] width 338 height 84
drag, startPoint x: 211, startPoint y: 130, endPoint x: 199, endPoint y: 131, distance: 11.7
click at [199, 131] on div ""2 pcs chicken strips, lettuce, cheddar and special sauce, Pepsi, Description (…" at bounding box center [360, 159] width 338 height 84
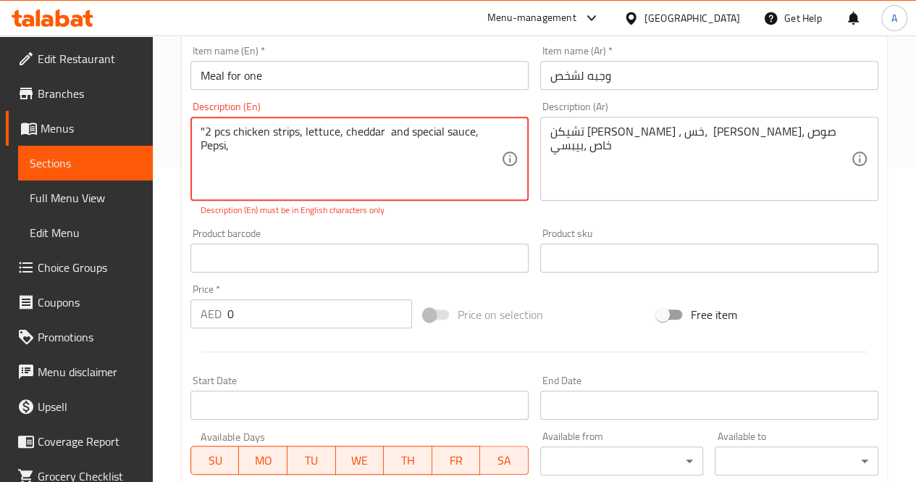
drag, startPoint x: 233, startPoint y: 133, endPoint x: 198, endPoint y: 132, distance: 35.5
click at [198, 132] on div ""2 pcs chicken strips, lettuce, cheddar and special sauce, Pepsi, Description (…" at bounding box center [360, 159] width 338 height 84
click at [447, 133] on textarea "Chicken strips, lettuce, cheddar and special sauce, Pepsi," at bounding box center [351, 159] width 301 height 69
click at [267, 151] on textarea "Chicken strips, lettuce, cheddar and special sauce, coming with Pepsi," at bounding box center [351, 159] width 301 height 69
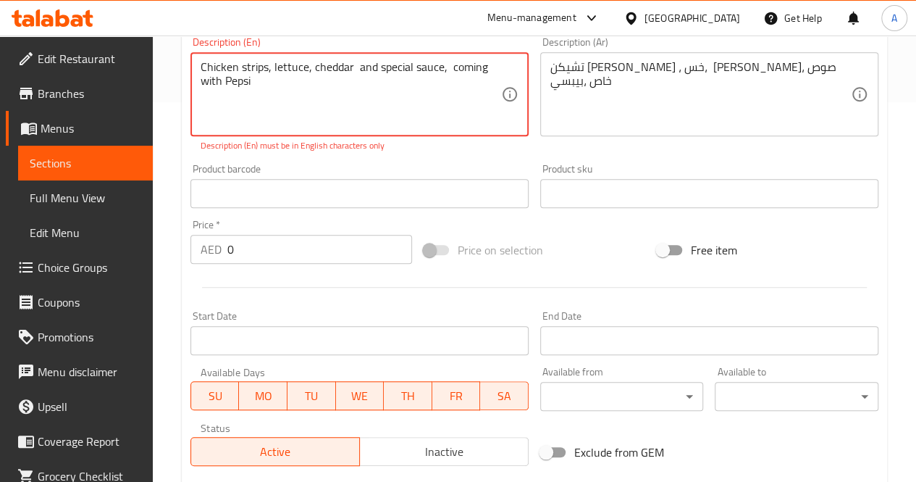
scroll to position [383, 0]
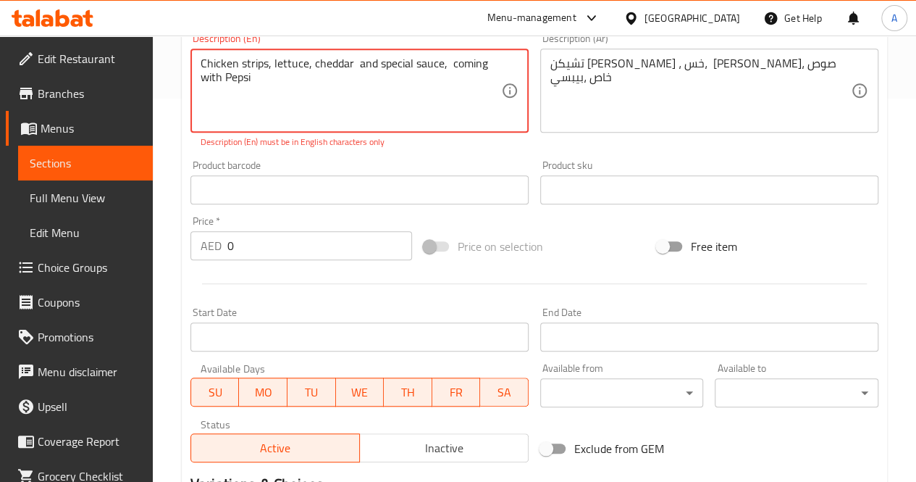
type textarea "Chicken strips, lettuce, cheddar and special sauce, coming with Pepsi"
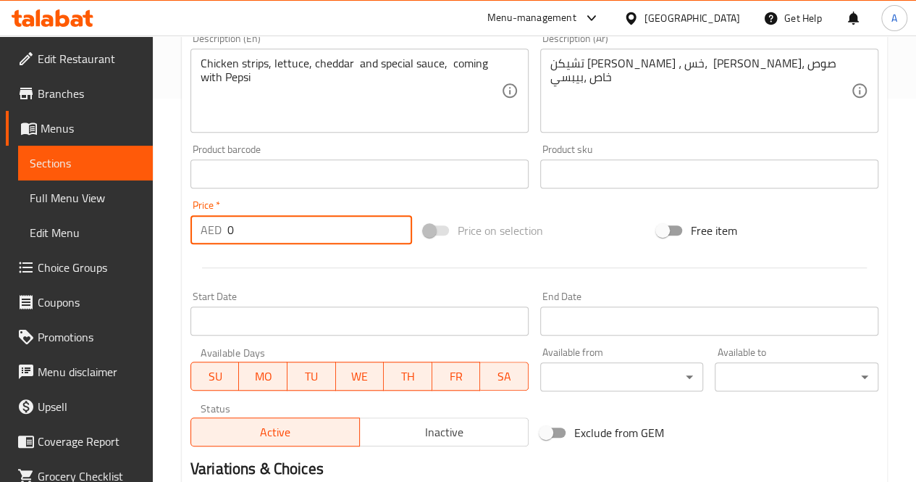
click at [255, 251] on div "Change Image Size: 1200 x 800 px / Image formats: jpg, png / 5MB Max. Item name…" at bounding box center [535, 130] width 700 height 646
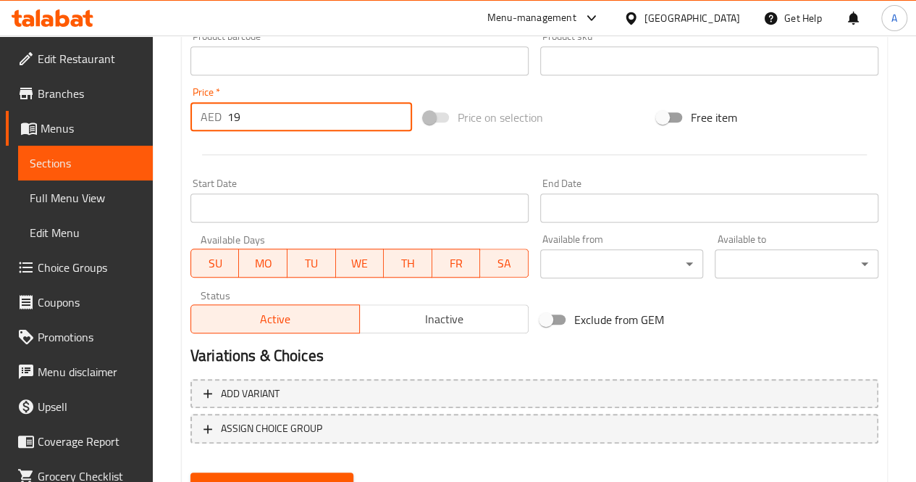
scroll to position [563, 0]
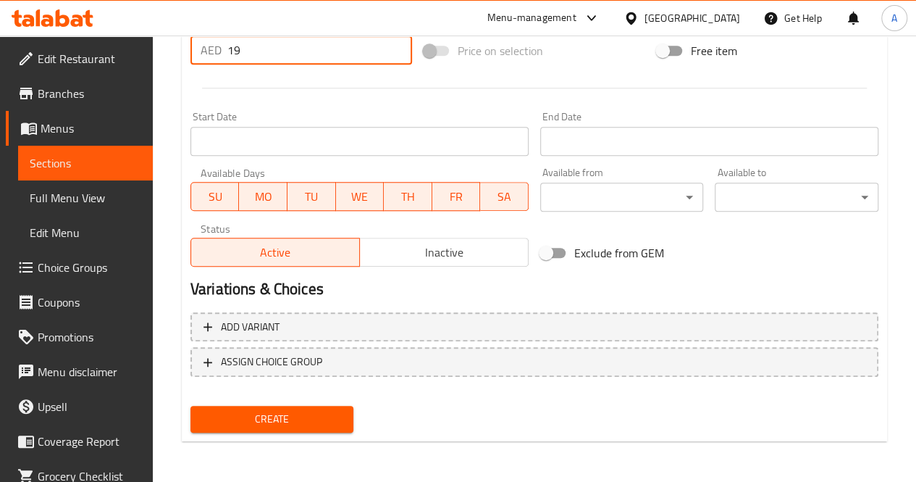
type input "19"
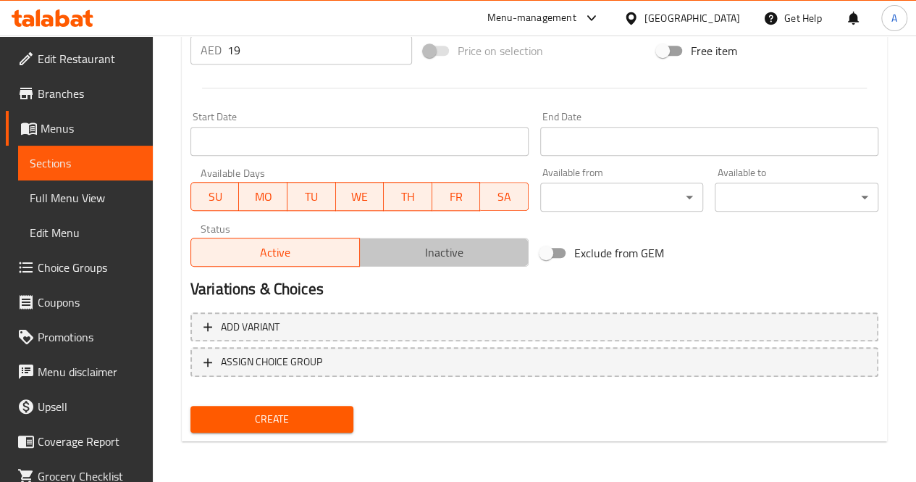
click at [447, 256] on span "Inactive" at bounding box center [444, 252] width 157 height 21
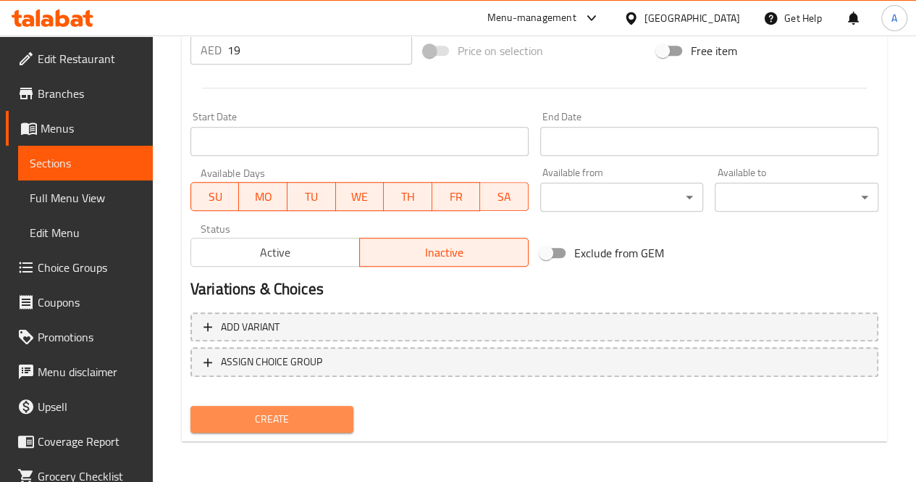
click at [310, 411] on span "Create" at bounding box center [272, 419] width 141 height 18
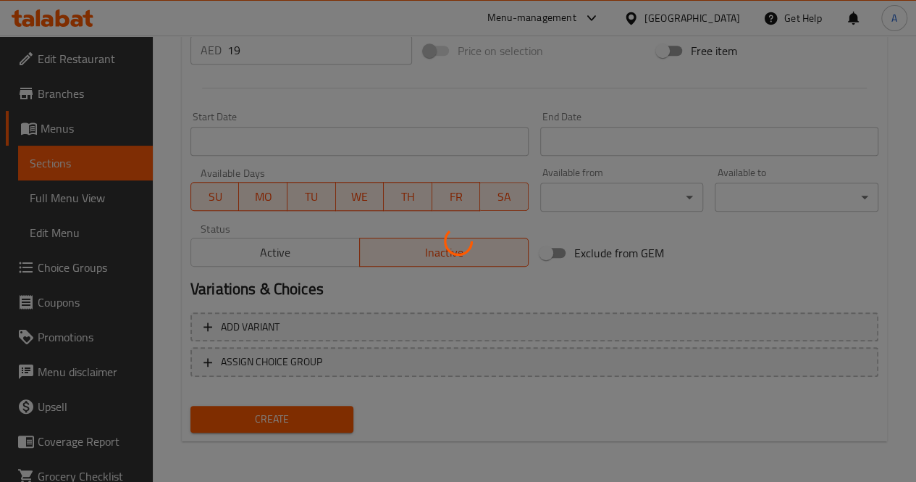
type input "0"
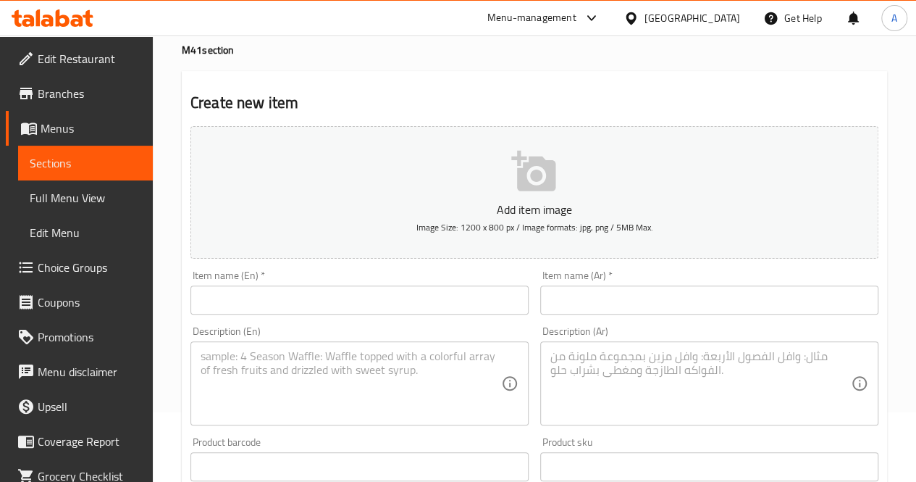
scroll to position [0, 0]
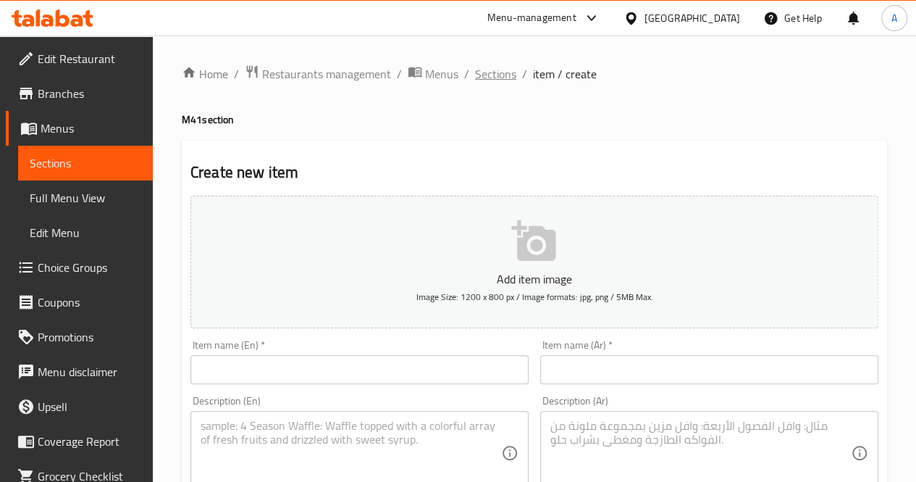
click at [490, 73] on span "Sections" at bounding box center [495, 73] width 41 height 17
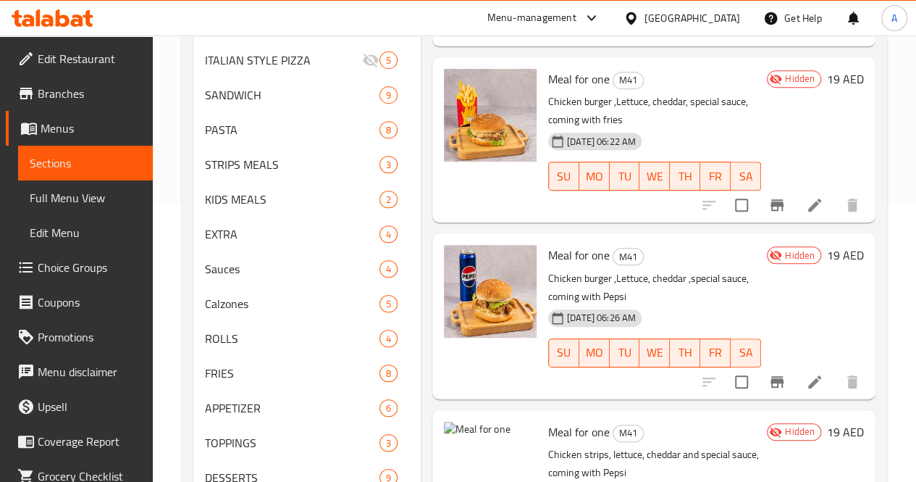
scroll to position [392, 0]
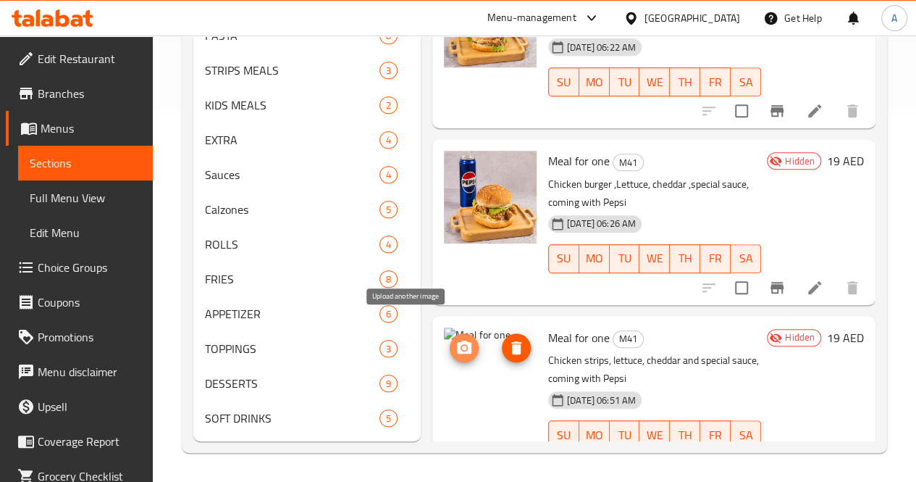
click at [457, 341] on icon "upload picture" at bounding box center [464, 347] width 14 height 13
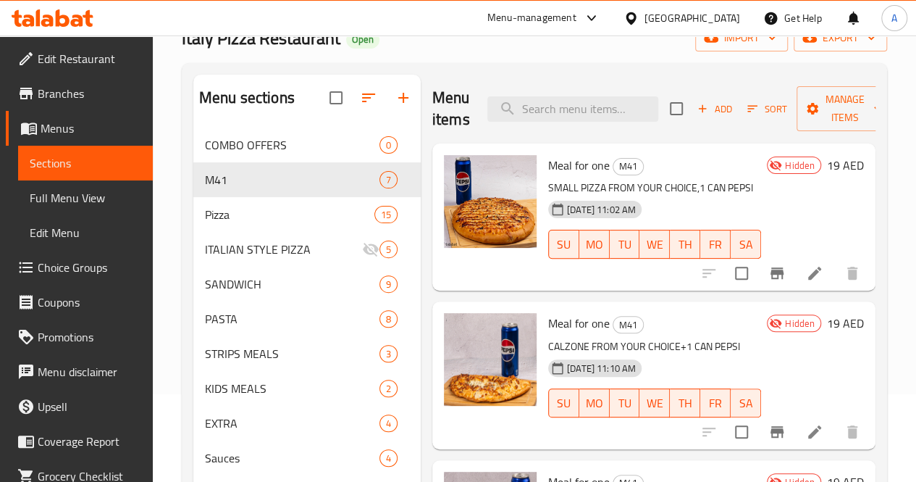
scroll to position [87, 0]
click at [695, 112] on span "Add" at bounding box center [714, 109] width 39 height 17
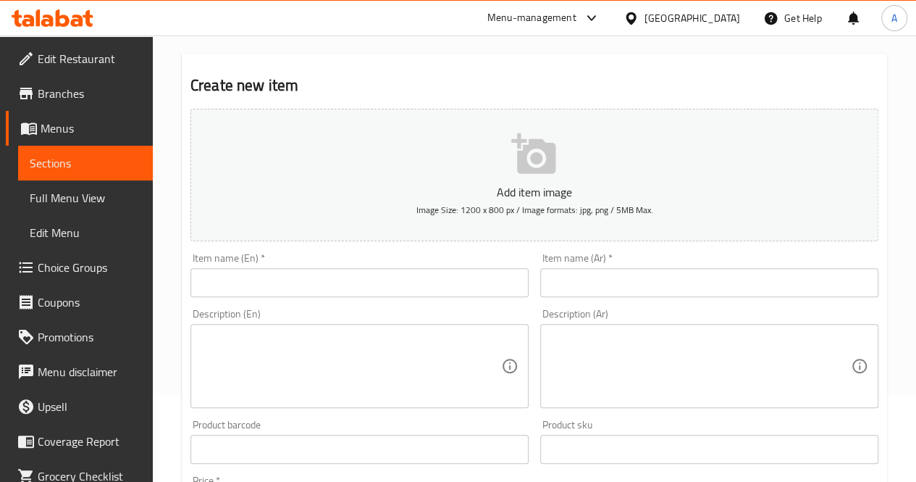
click at [515, 159] on icon "button" at bounding box center [534, 154] width 46 height 46
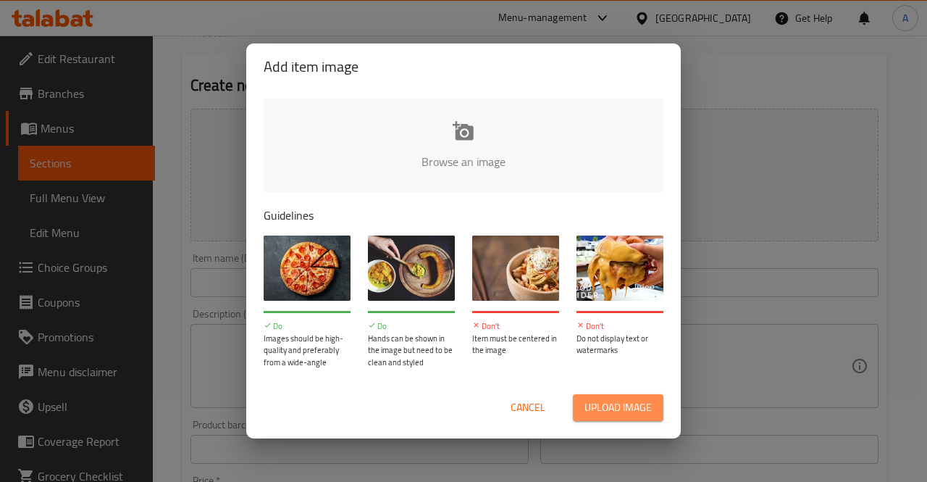
click at [624, 409] on span "Upload image" at bounding box center [618, 407] width 67 height 18
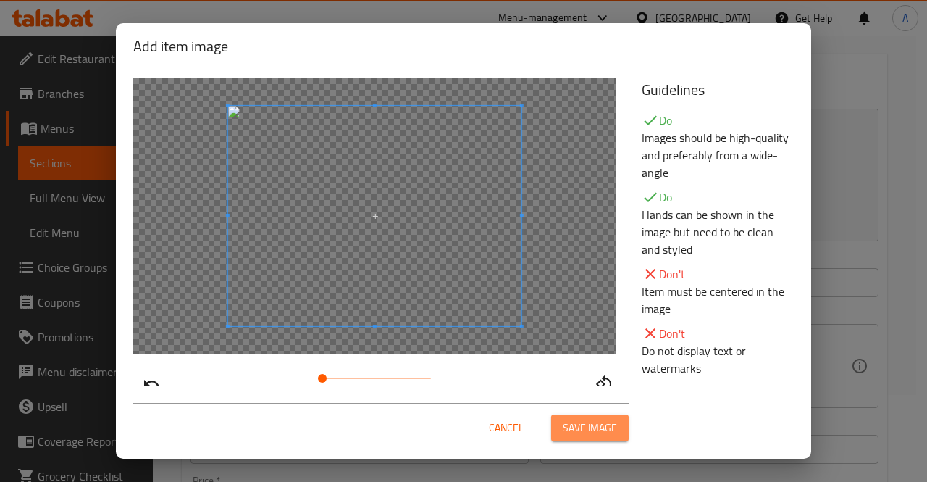
click at [595, 430] on span "Save image" at bounding box center [590, 428] width 54 height 18
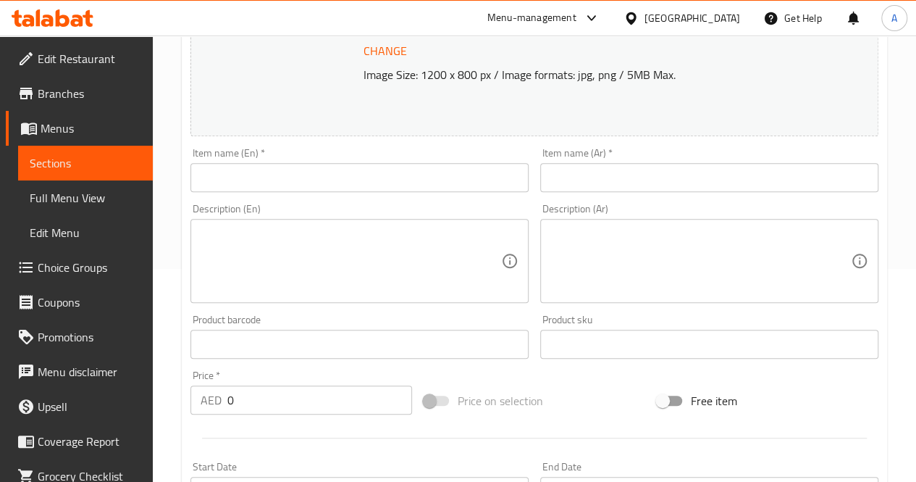
scroll to position [220, 0]
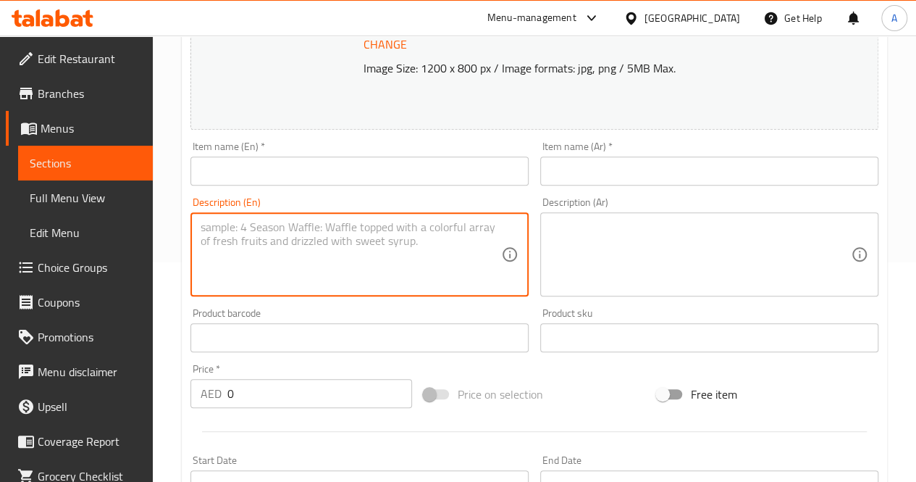
click at [381, 231] on textarea at bounding box center [351, 254] width 301 height 69
paste textarea ""2 pcs chicken strips, mortadella, lettuce, cheddar and special sauce,Fries 2قط…"
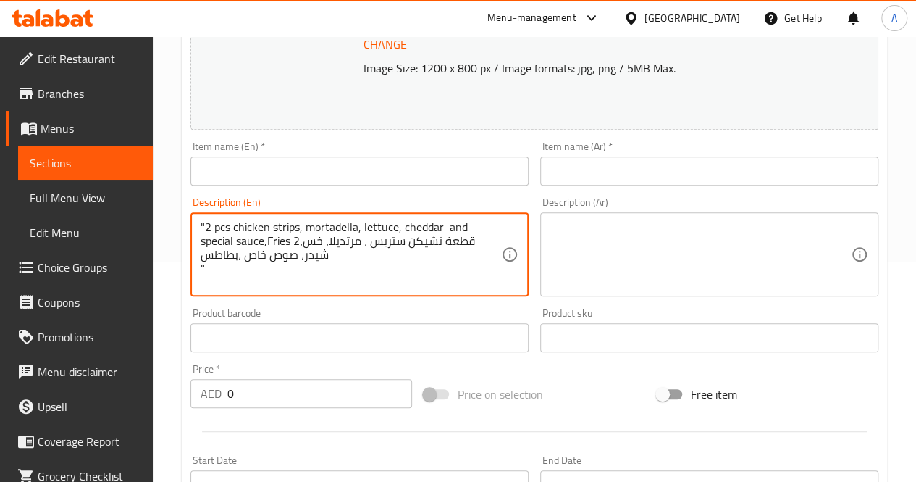
type textarea ""2 pcs chicken strips, mortadella, lettuce, cheddar and special sauce,Fries 2قط…"
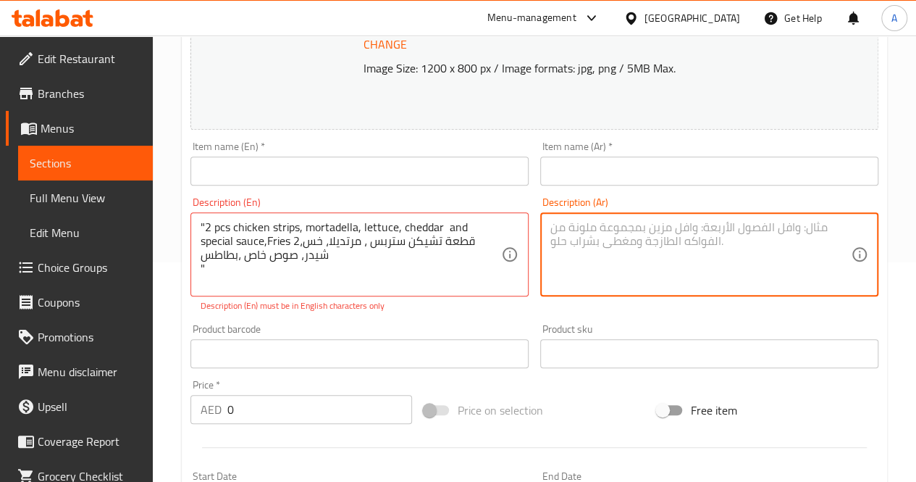
click at [569, 229] on textarea at bounding box center [701, 254] width 301 height 69
paste textarea ""2 pcs chicken strips, mortadella, lettuce, cheddar and special sauce,Fries 2قط…"
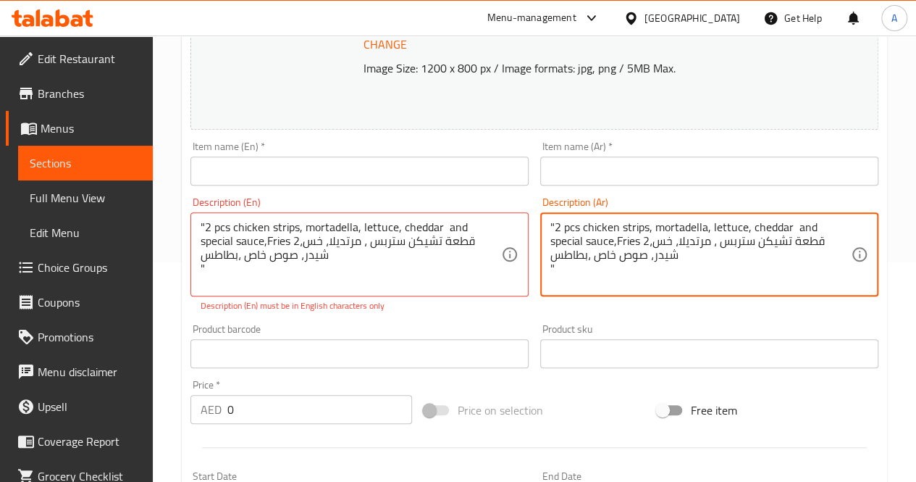
drag, startPoint x: 612, startPoint y: 241, endPoint x: 547, endPoint y: 228, distance: 66.4
click at [547, 228] on div ""2 pcs chicken strips, mortadella, lettuce, cheddar and special sauce,Fries 2قط…" at bounding box center [709, 254] width 338 height 84
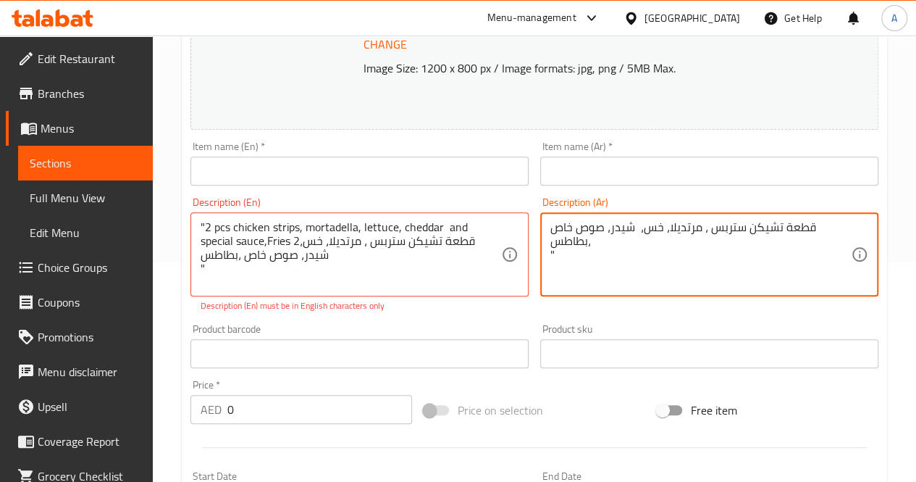
click at [555, 256] on textarea "قطعة تشيكن ستربس ، مرتديلا، خس، شيدر، صوص خاص ،بطاطس "" at bounding box center [701, 254] width 301 height 69
click at [568, 258] on textarea "قطعة تشيكن ستربس ، مرتديلا، خس، شيدر، صوص خاص ،بطاطس "" at bounding box center [701, 254] width 301 height 69
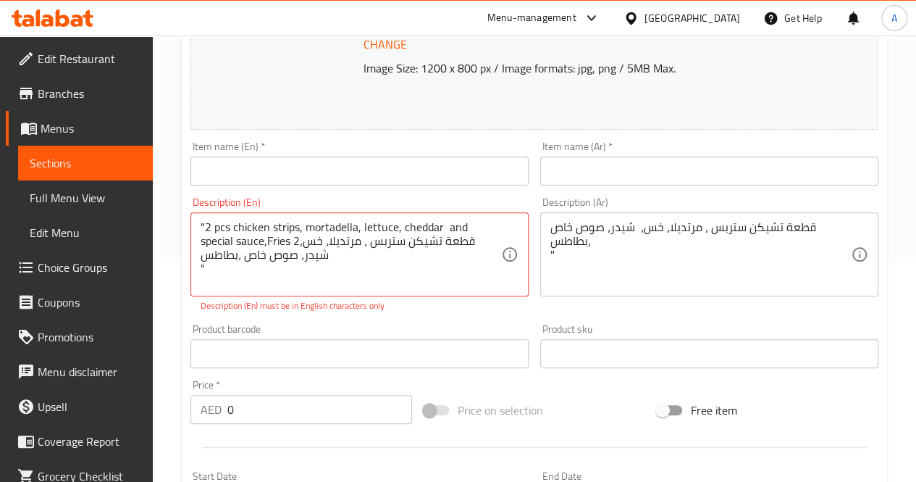
drag, startPoint x: 543, startPoint y: 256, endPoint x: 556, endPoint y: 254, distance: 13.1
click at [556, 254] on div "قطعة تشيكن ستربس ، [PERSON_NAME]، خس، شيدر، صوص خاص ،بطاطس " Description (Ar)" at bounding box center [709, 254] width 338 height 84
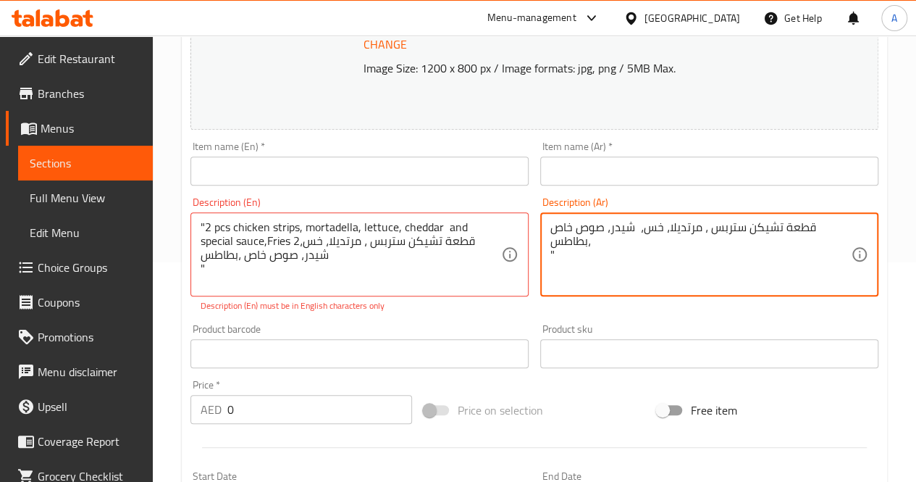
click at [556, 254] on textarea "قطعة تشيكن ستربس ، مرتديلا، خس، شيدر، صوص خاص ،بطاطس "" at bounding box center [701, 254] width 301 height 69
type textarea "قطعة تشيكن ستربس ، مرتديلا، خس، شيدر، صوص خاص ،بطاطس"
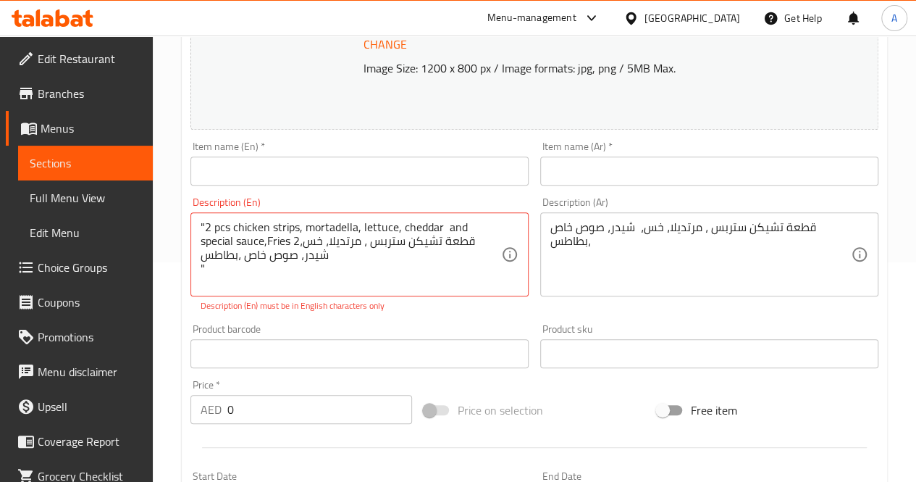
drag, startPoint x: 502, startPoint y: 241, endPoint x: 461, endPoint y: 242, distance: 41.3
click at [461, 242] on div ""2 pcs chicken strips, mortadella, lettuce, cheddar and special sauce,Fries 2قط…" at bounding box center [360, 254] width 338 height 84
drag, startPoint x: 197, startPoint y: 264, endPoint x: 221, endPoint y: 253, distance: 26.6
click at [221, 253] on div ""2 pcs chicken strips, mortadella, lettuce, cheddar and special sauce,Fries 2قط…" at bounding box center [360, 254] width 338 height 84
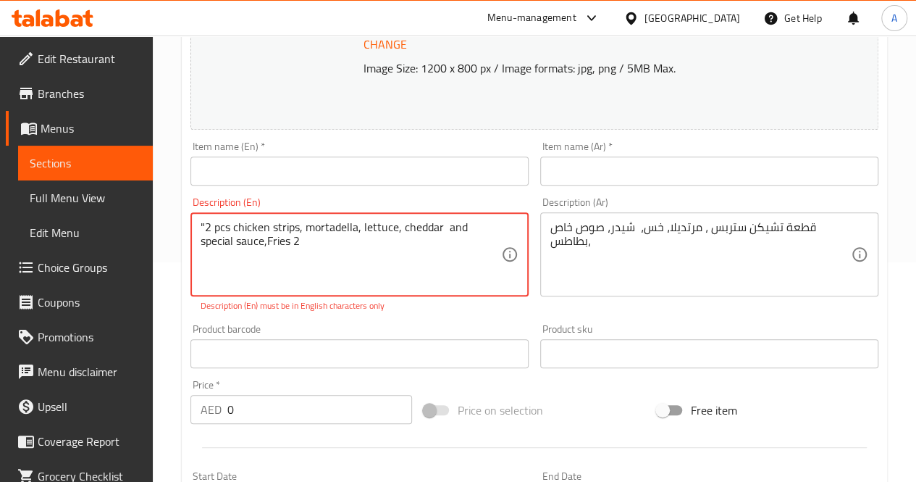
drag, startPoint x: 269, startPoint y: 240, endPoint x: 254, endPoint y: 241, distance: 15.3
click at [254, 241] on textarea ""2 pcs chicken strips, mortadella, lettuce, cheddar and special sauce,Fries 2" at bounding box center [351, 254] width 301 height 69
drag, startPoint x: 231, startPoint y: 225, endPoint x: 199, endPoint y: 222, distance: 32.7
click at [199, 222] on div ""2 pcs chicken strips, mortadella, lettuce, cheddar and special sauce,Fries Des…" at bounding box center [360, 254] width 338 height 84
click at [204, 227] on textarea "chicken strips, mortadella, lettuce, cheddar and special sauce,Fries" at bounding box center [351, 254] width 301 height 69
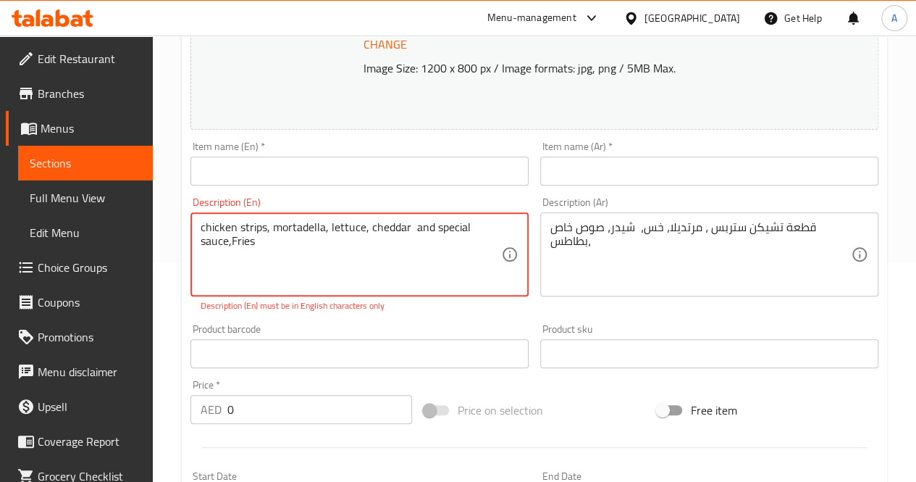
click at [207, 229] on textarea "chicken strips, mortadella, lettuce, cheddar and special sauce,Fries" at bounding box center [351, 254] width 301 height 69
click at [233, 243] on textarea "Chicken strips, mortadella, lettuce, cheddar and special sauce,Fries" at bounding box center [351, 254] width 301 height 69
click at [300, 243] on textarea "Chicken strips, mortadella, lettuce, cheddar and special sauce, coming with Fri…" at bounding box center [351, 254] width 301 height 69
type textarea "Chicken strips, mortadella, lettuce, cheddar and special sauce, coming with fri…"
click at [255, 171] on input "text" at bounding box center [360, 170] width 338 height 29
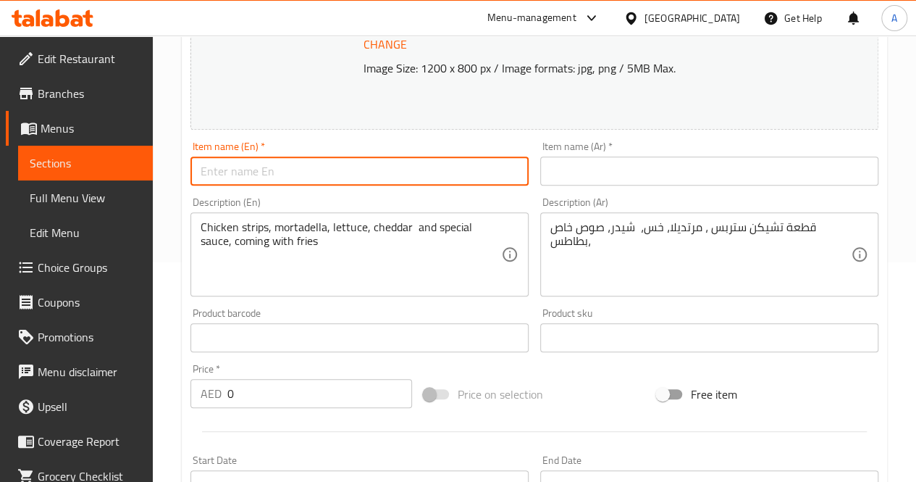
type input "Meal for one"
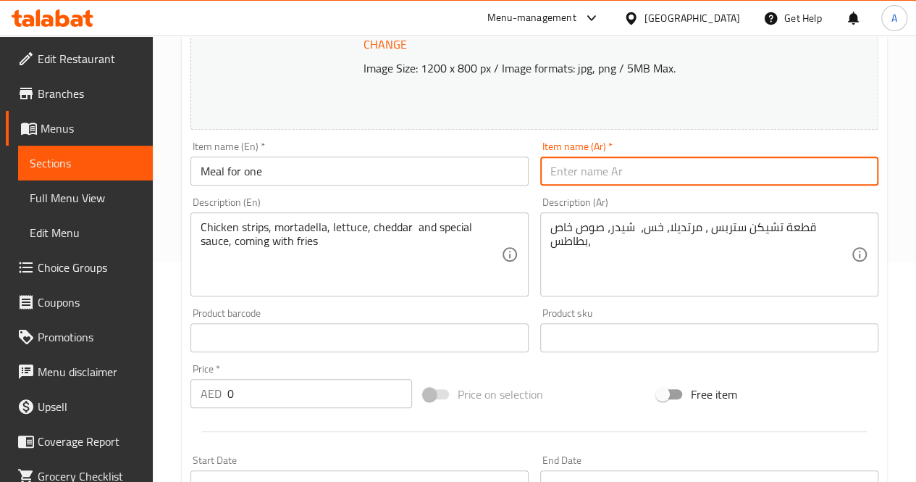
click at [616, 162] on input "text" at bounding box center [709, 170] width 338 height 29
type input "وجبه لشخص"
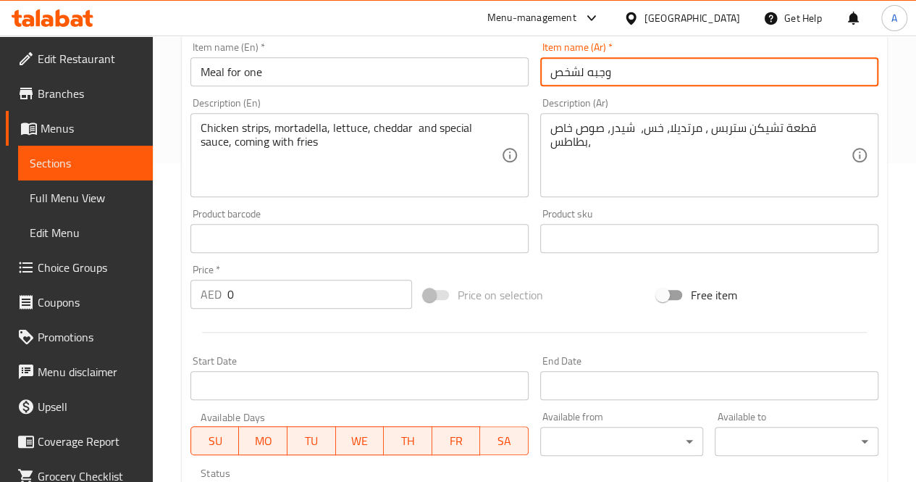
scroll to position [320, 0]
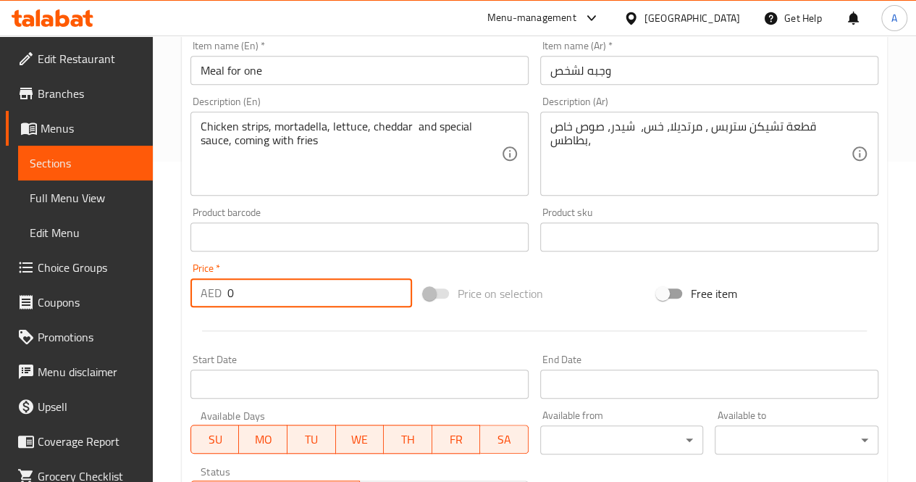
click at [367, 279] on input "0" at bounding box center [319, 292] width 185 height 29
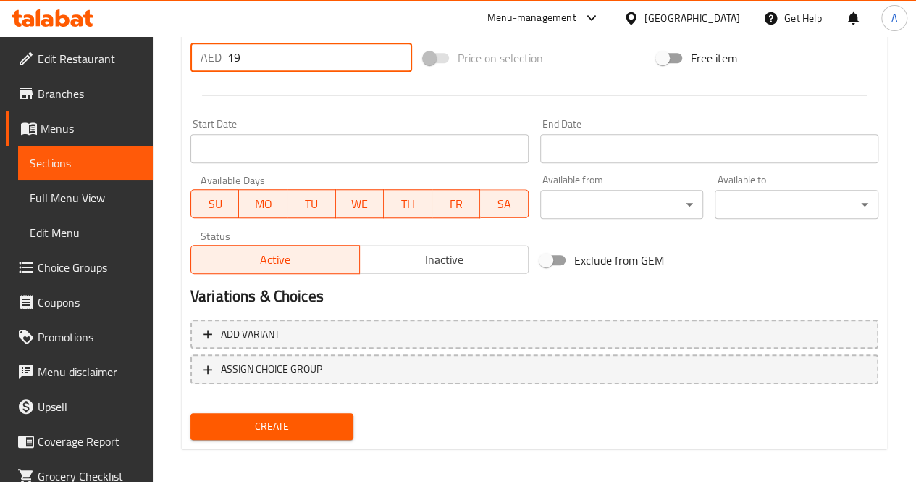
scroll to position [556, 0]
type input "19"
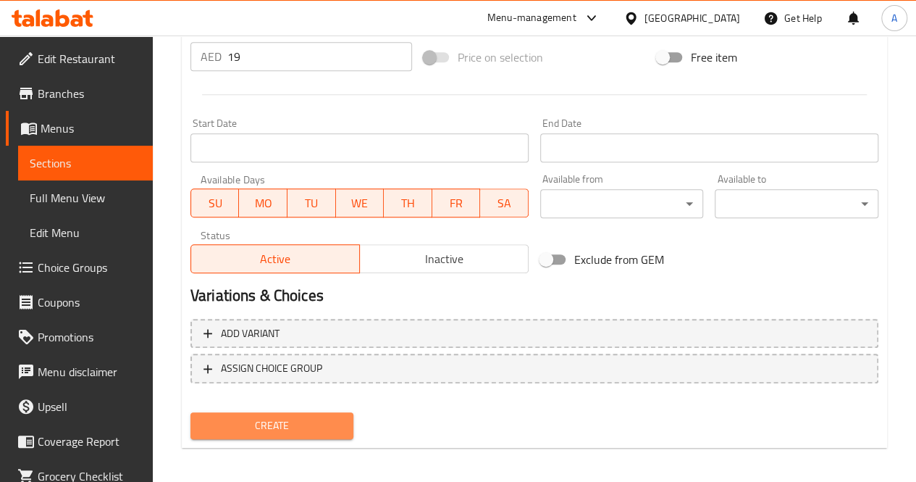
click at [292, 430] on span "Create" at bounding box center [272, 426] width 141 height 18
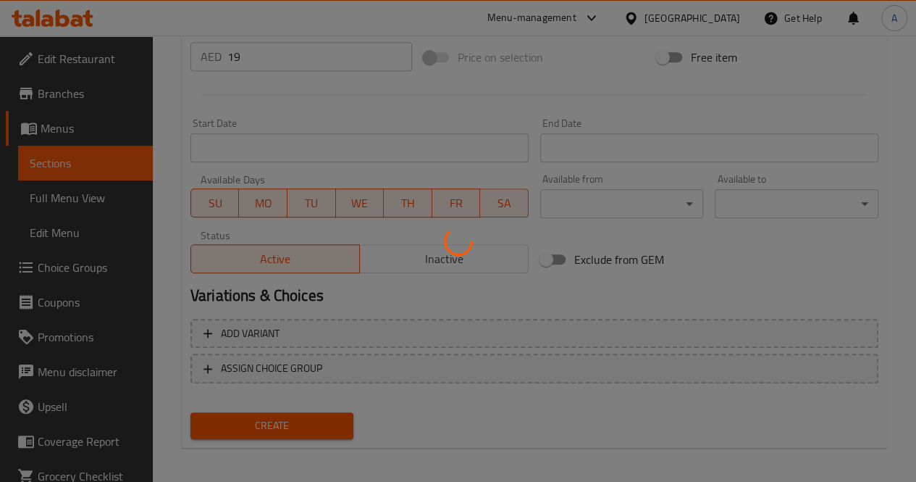
type input "0"
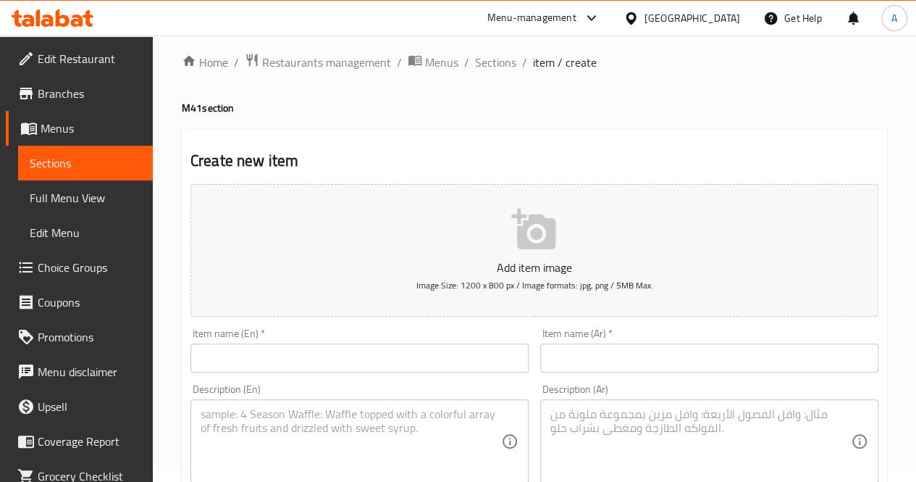
scroll to position [0, 0]
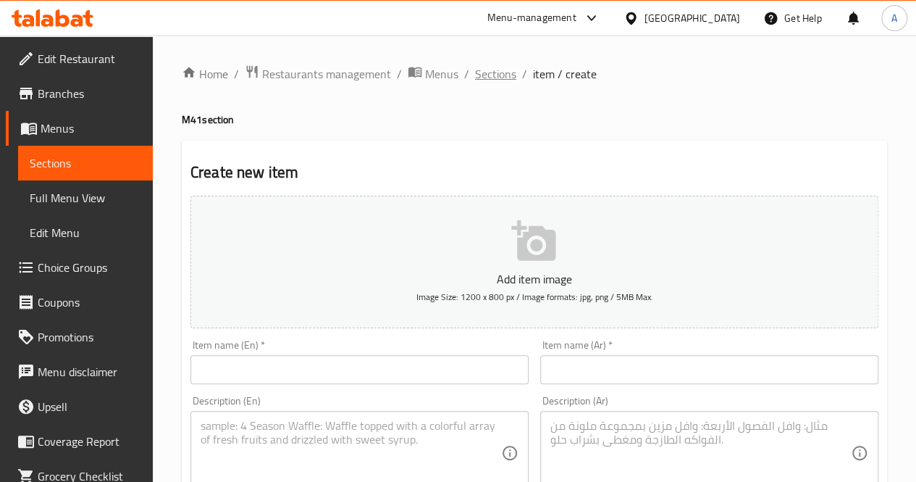
click at [492, 78] on span "Sections" at bounding box center [495, 73] width 41 height 17
